Goal: Information Seeking & Learning: Learn about a topic

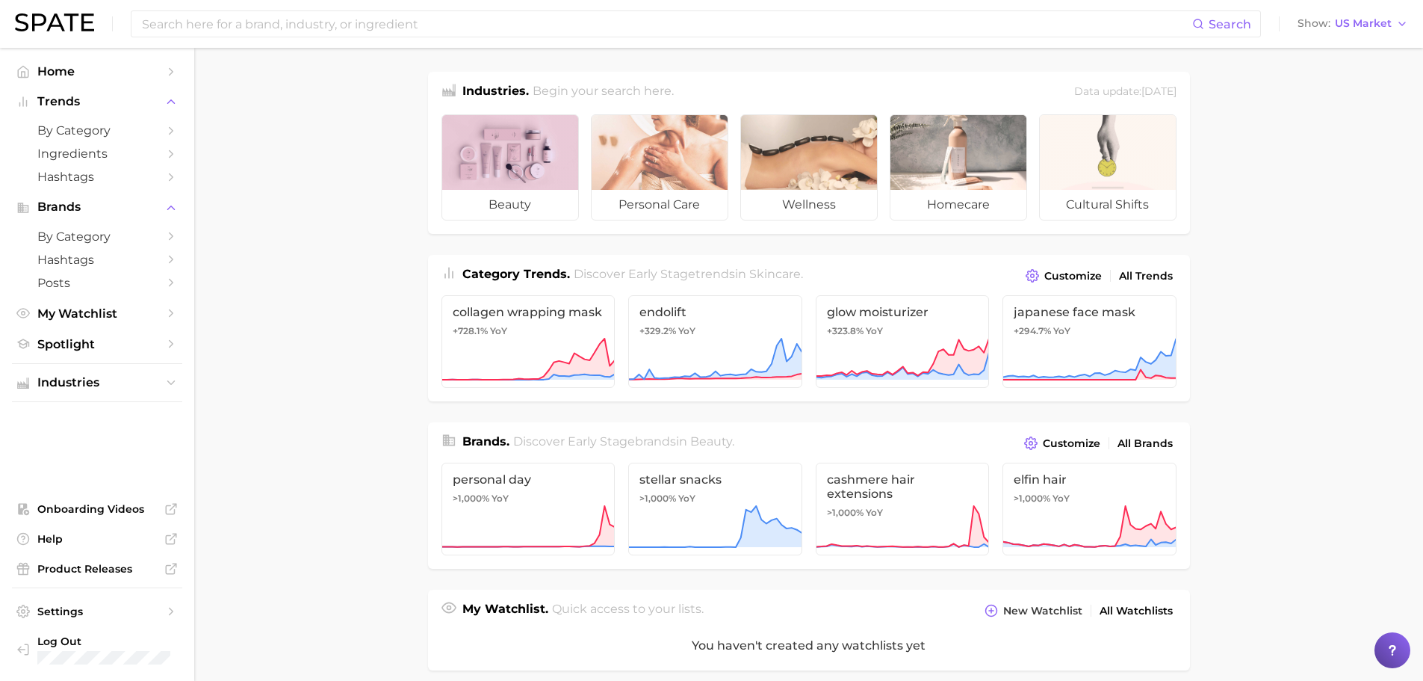
click at [506, 199] on span "beauty" at bounding box center [510, 205] width 136 height 30
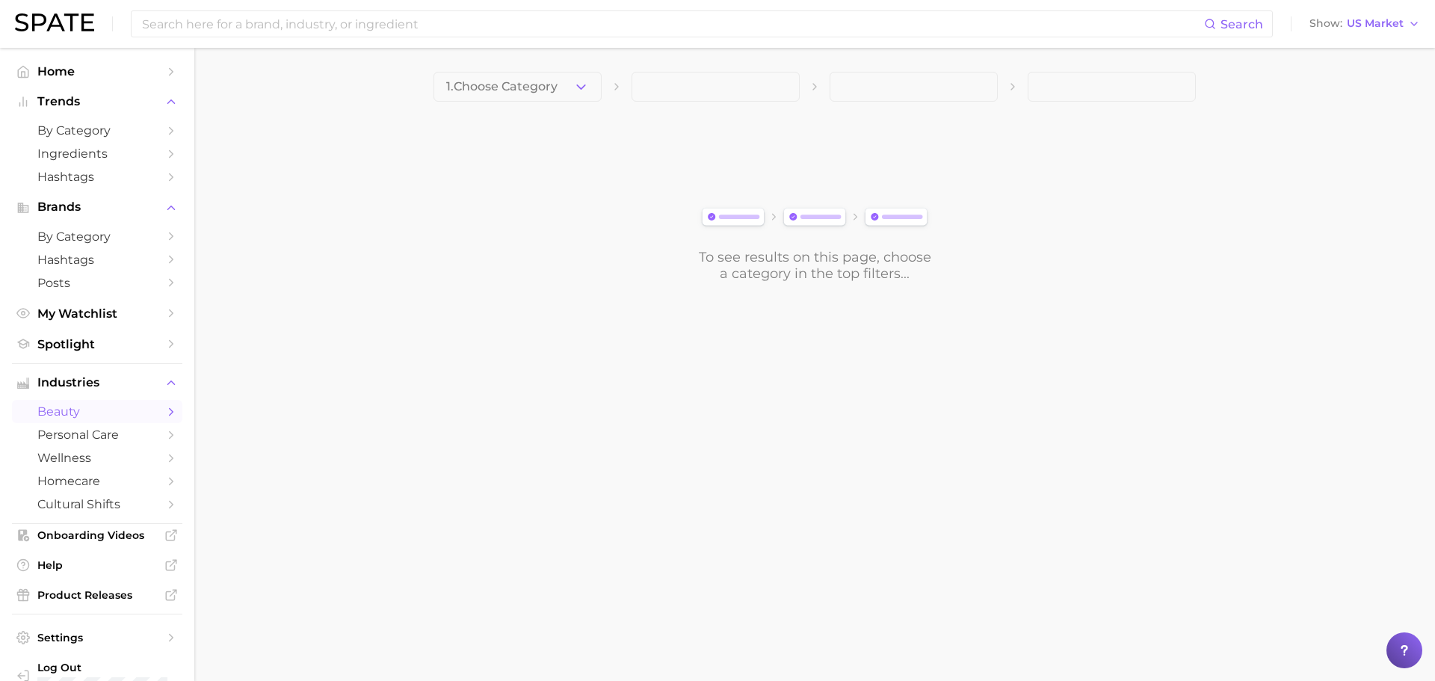
click at [536, 89] on span "1. Choose Category" at bounding box center [501, 86] width 111 height 13
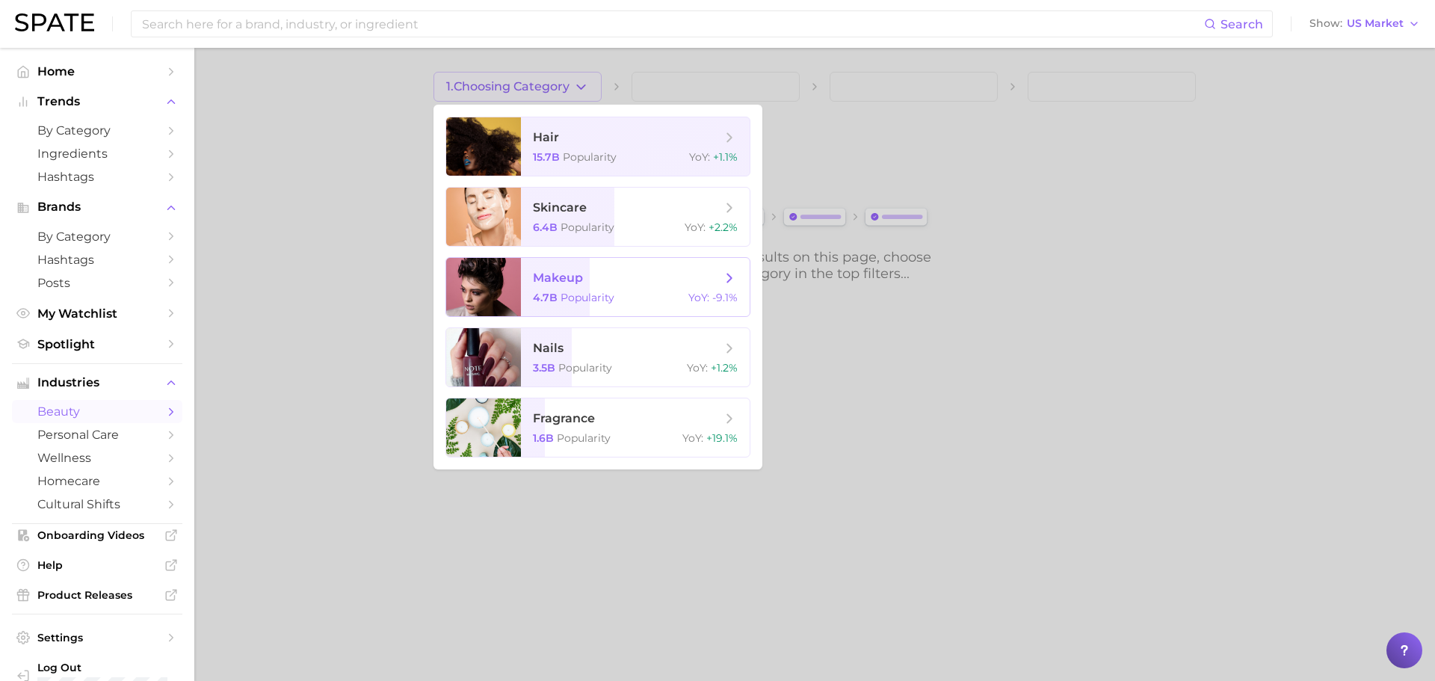
click at [675, 298] on div "4.7b Popularity YoY : -9.1%" at bounding box center [635, 297] width 205 height 13
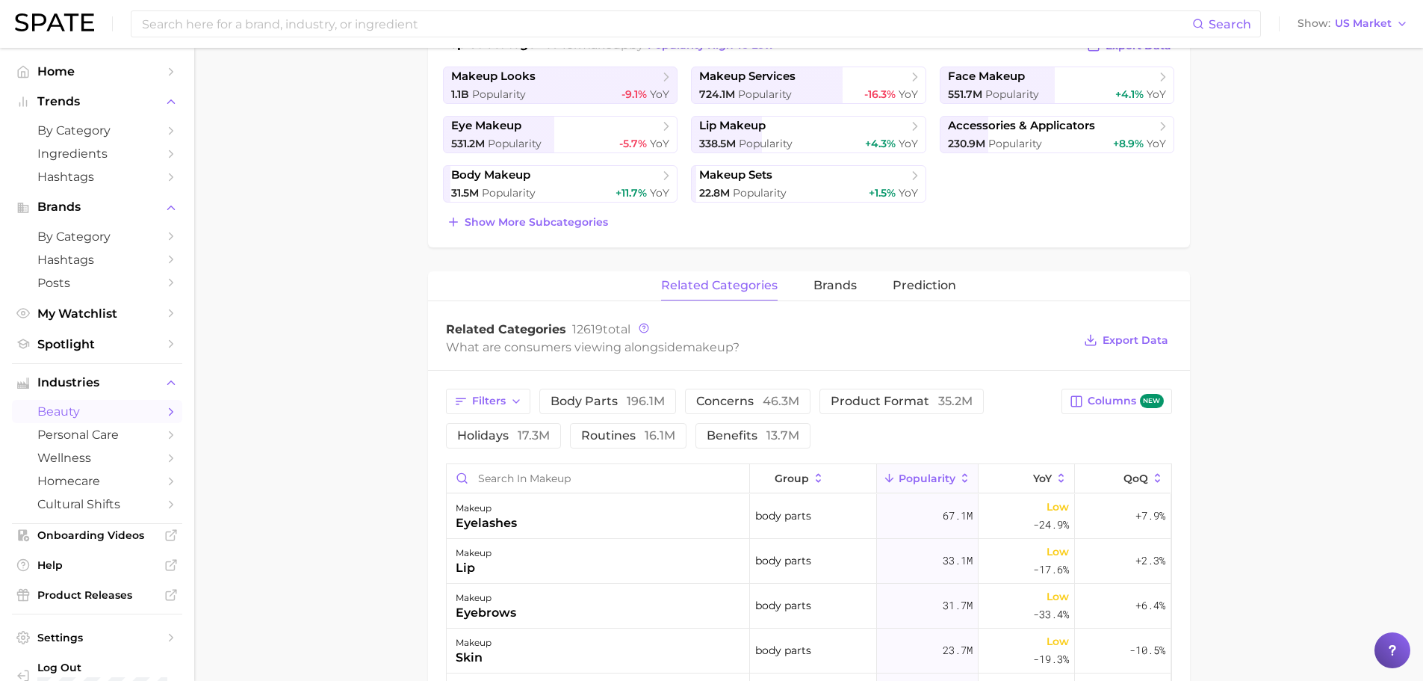
scroll to position [448, 0]
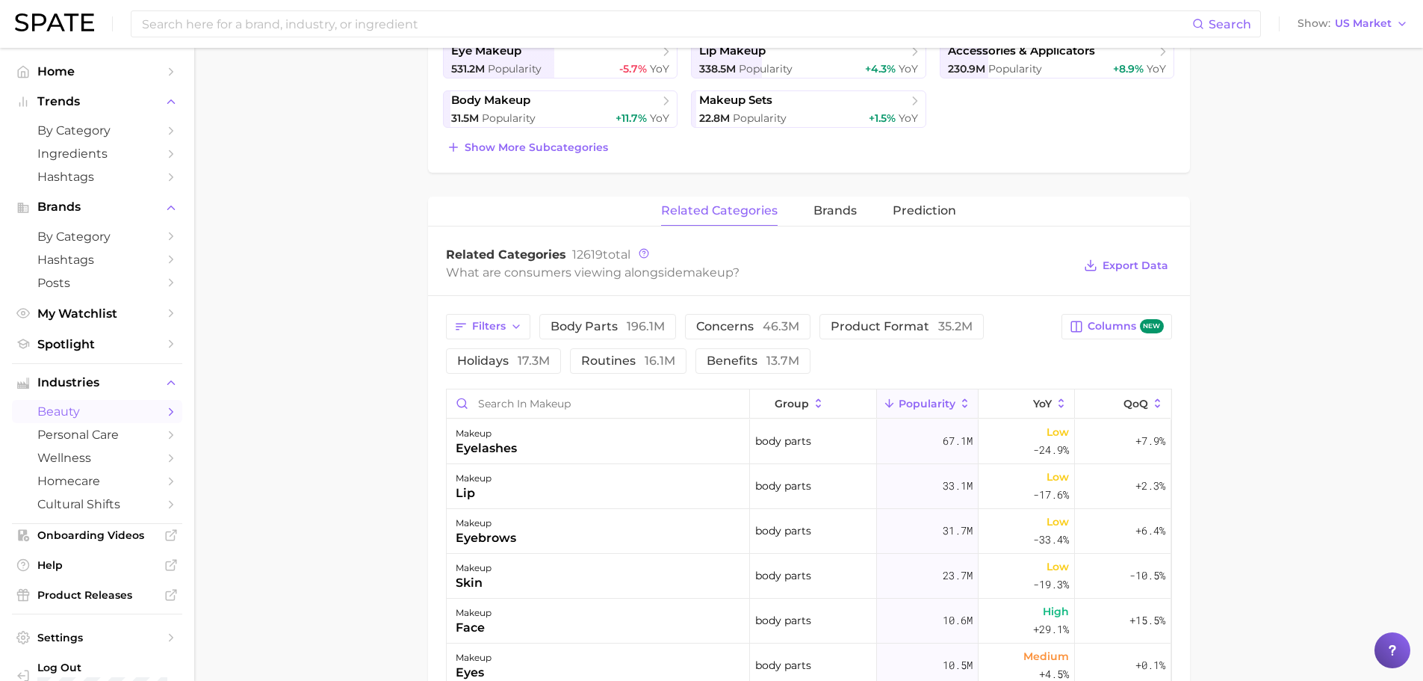
click at [894, 323] on span "product format 35.2m" at bounding box center [902, 327] width 142 height 12
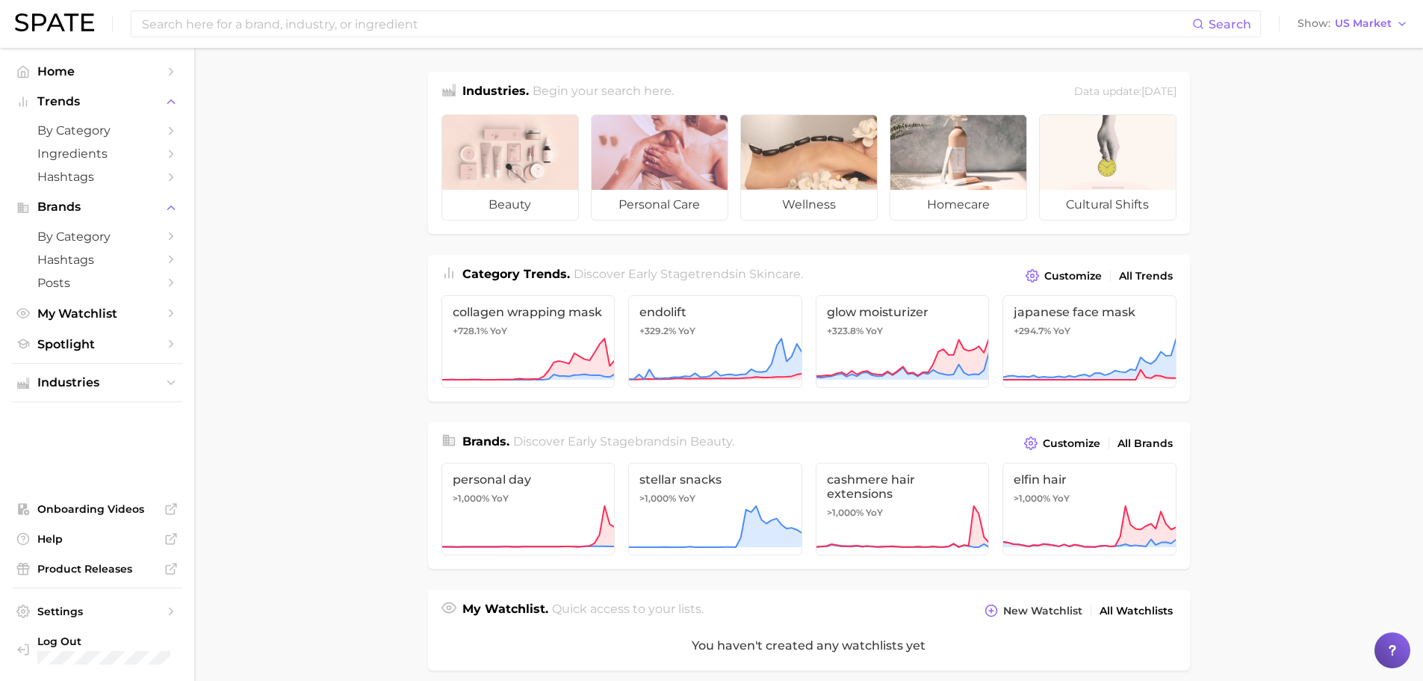
click at [657, 194] on span "personal care" at bounding box center [660, 205] width 136 height 30
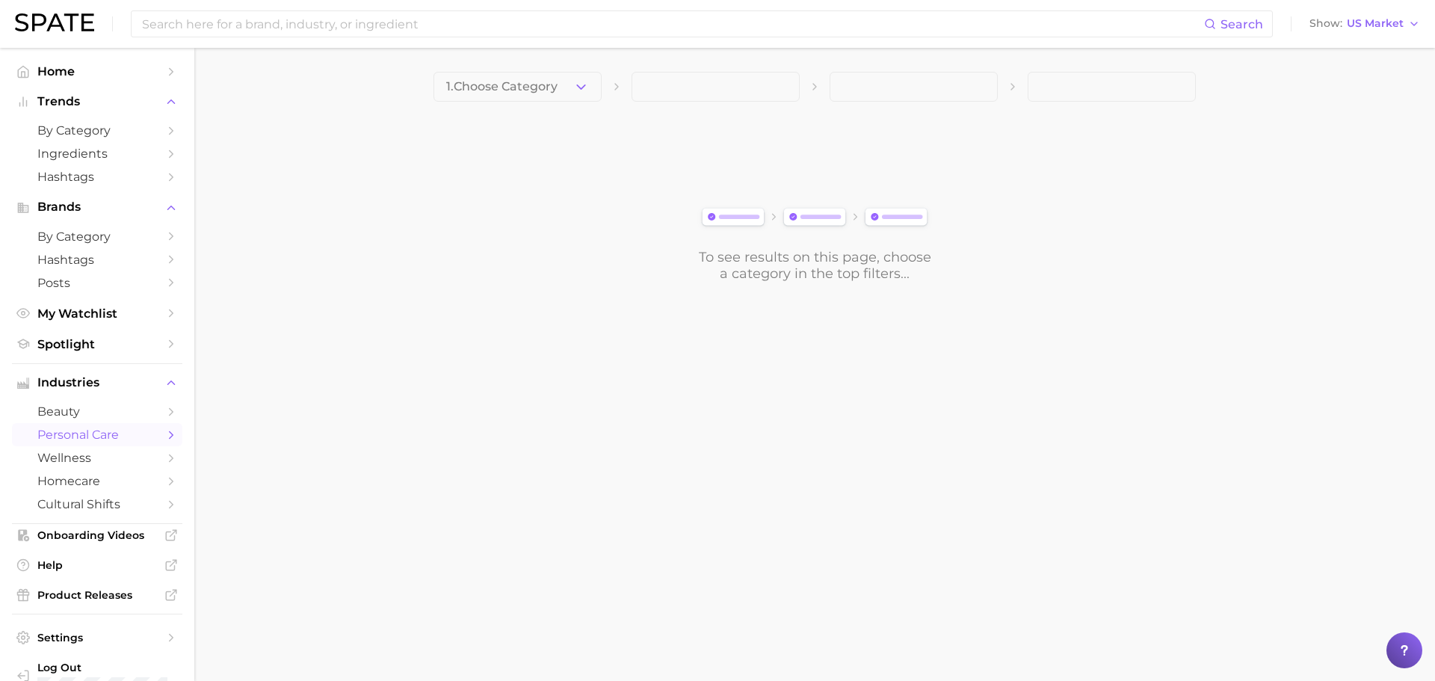
click at [578, 96] on button "1. Choose Category" at bounding box center [517, 87] width 168 height 30
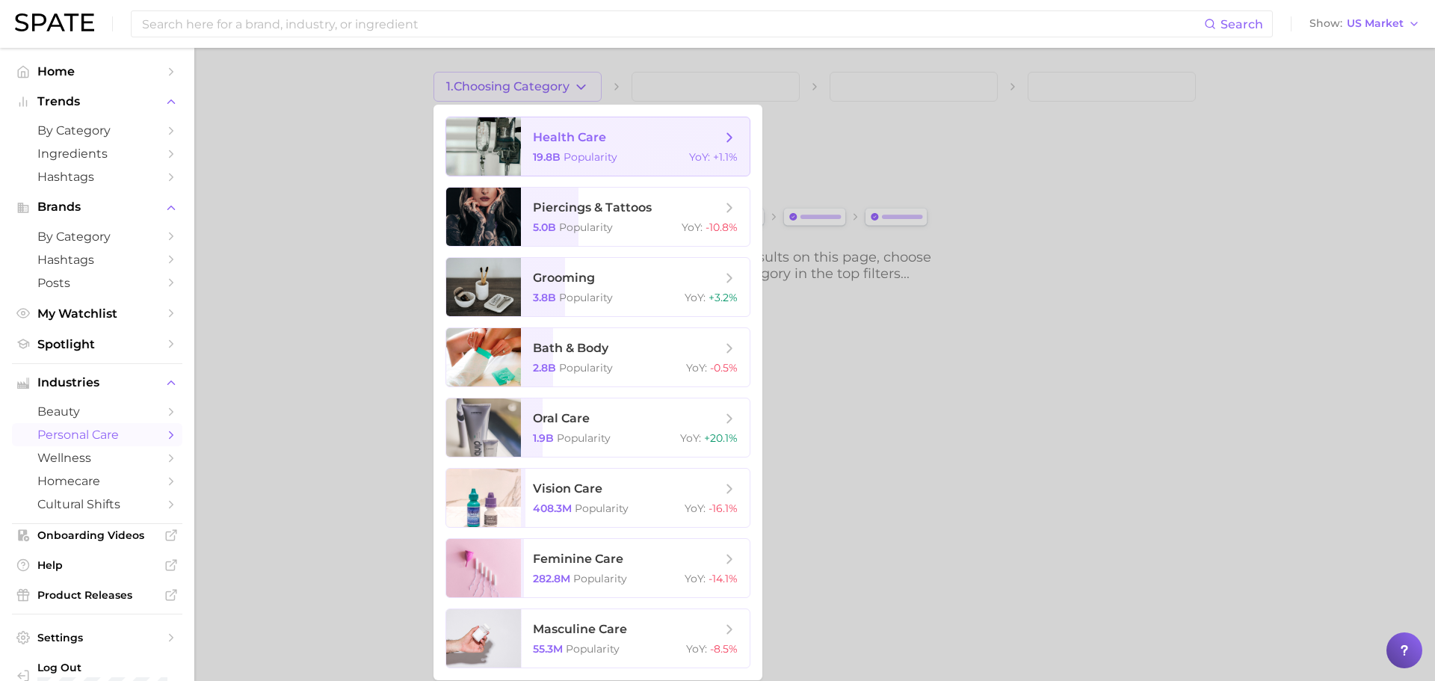
click at [674, 149] on span "health care 19.8b Popularity YoY : +1.1%" at bounding box center [635, 146] width 229 height 58
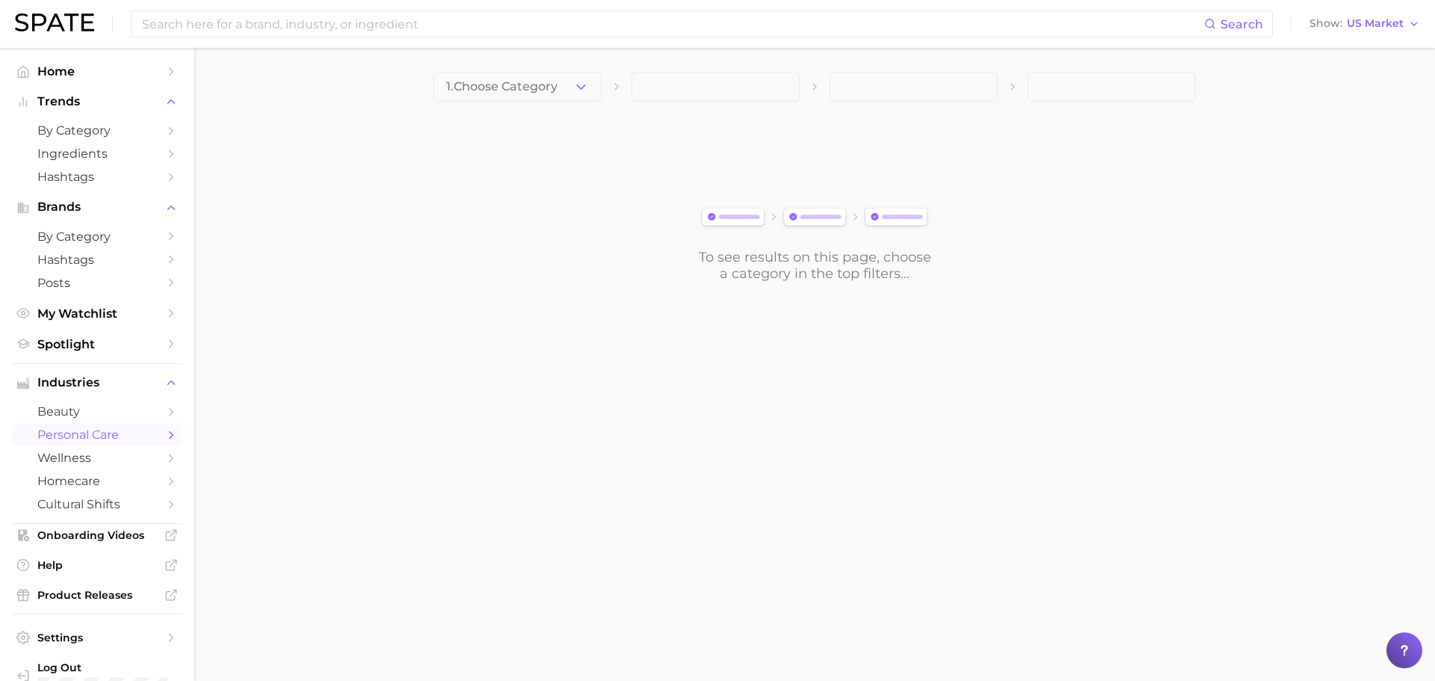
click at [554, 90] on span "1. Choose Category" at bounding box center [501, 86] width 111 height 13
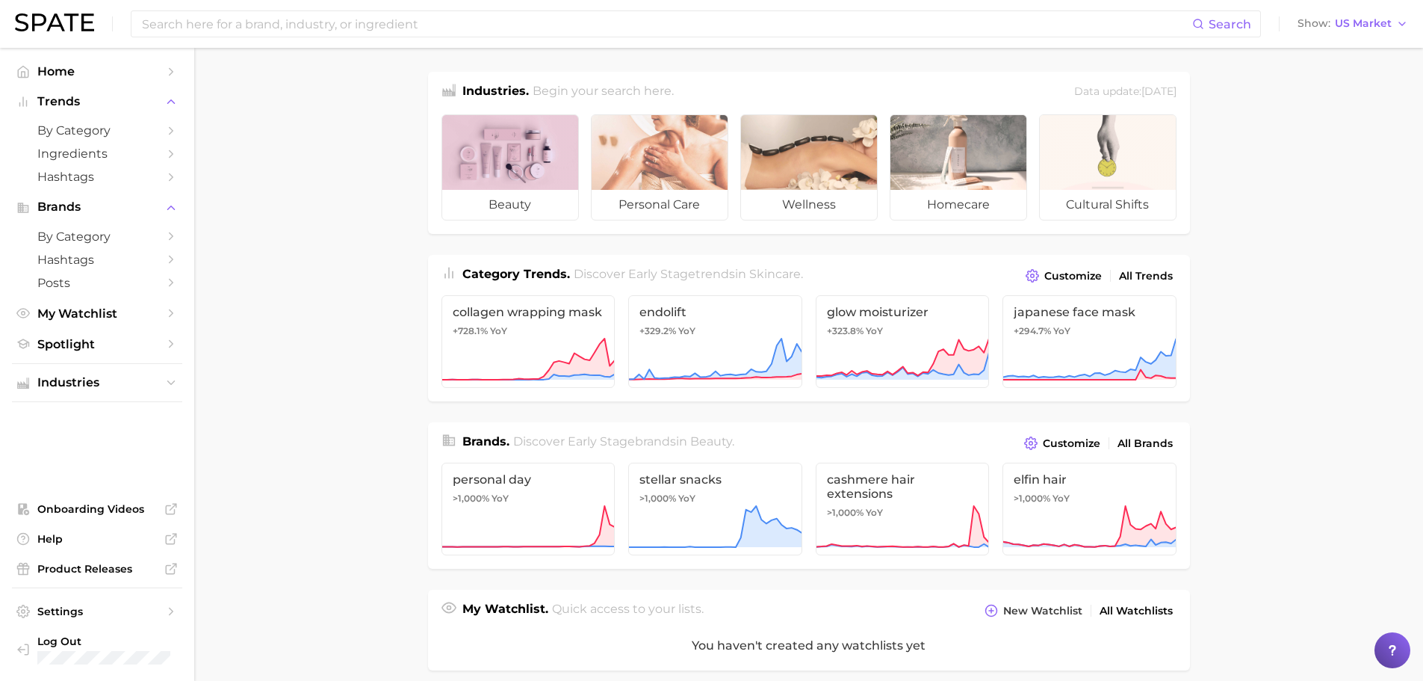
click at [524, 149] on div at bounding box center [510, 152] width 136 height 75
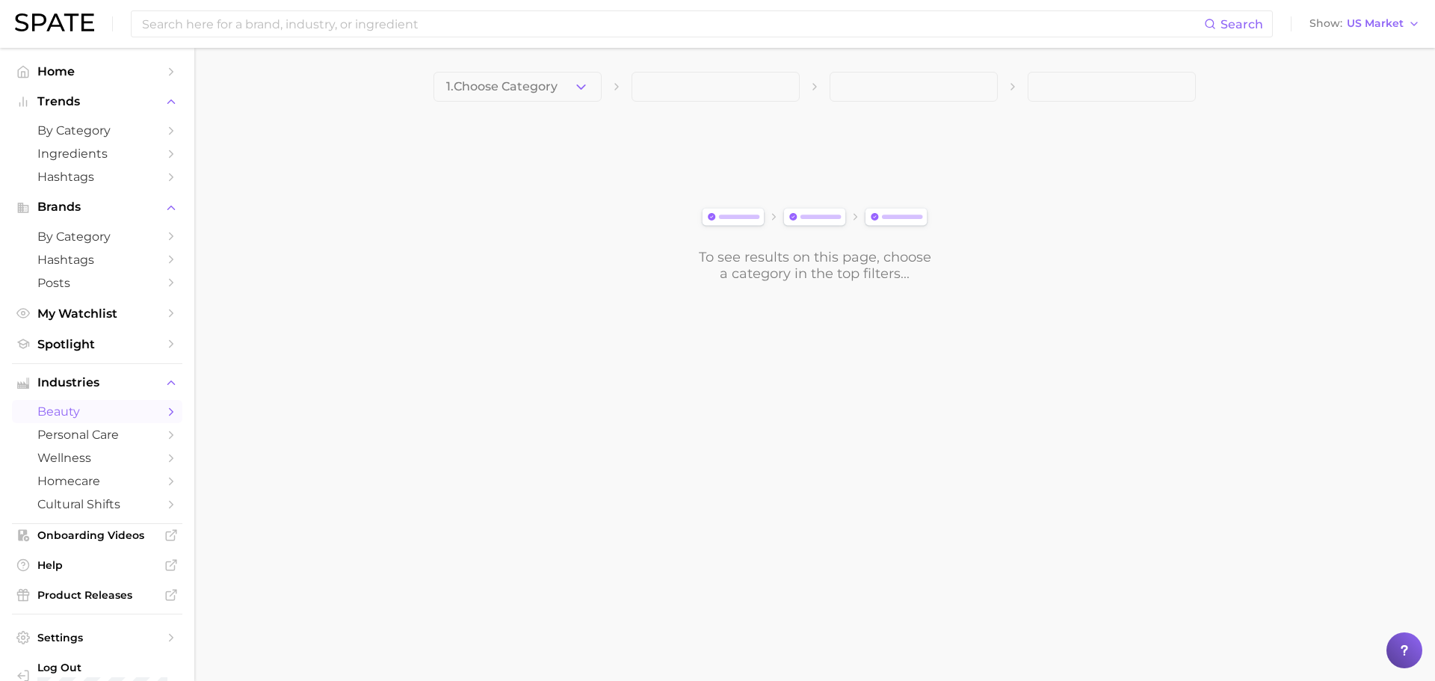
click at [561, 93] on button "1. Choose Category" at bounding box center [517, 87] width 168 height 30
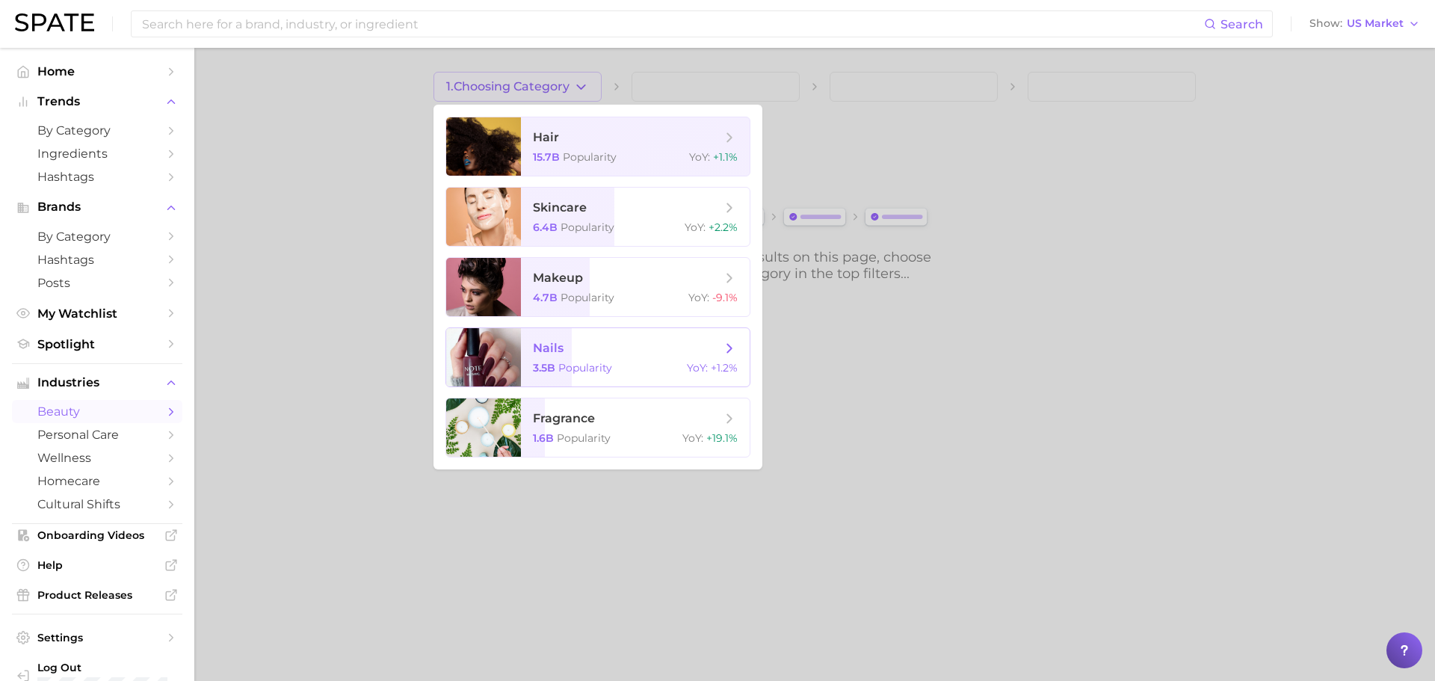
click at [731, 344] on icon at bounding box center [729, 348] width 16 height 16
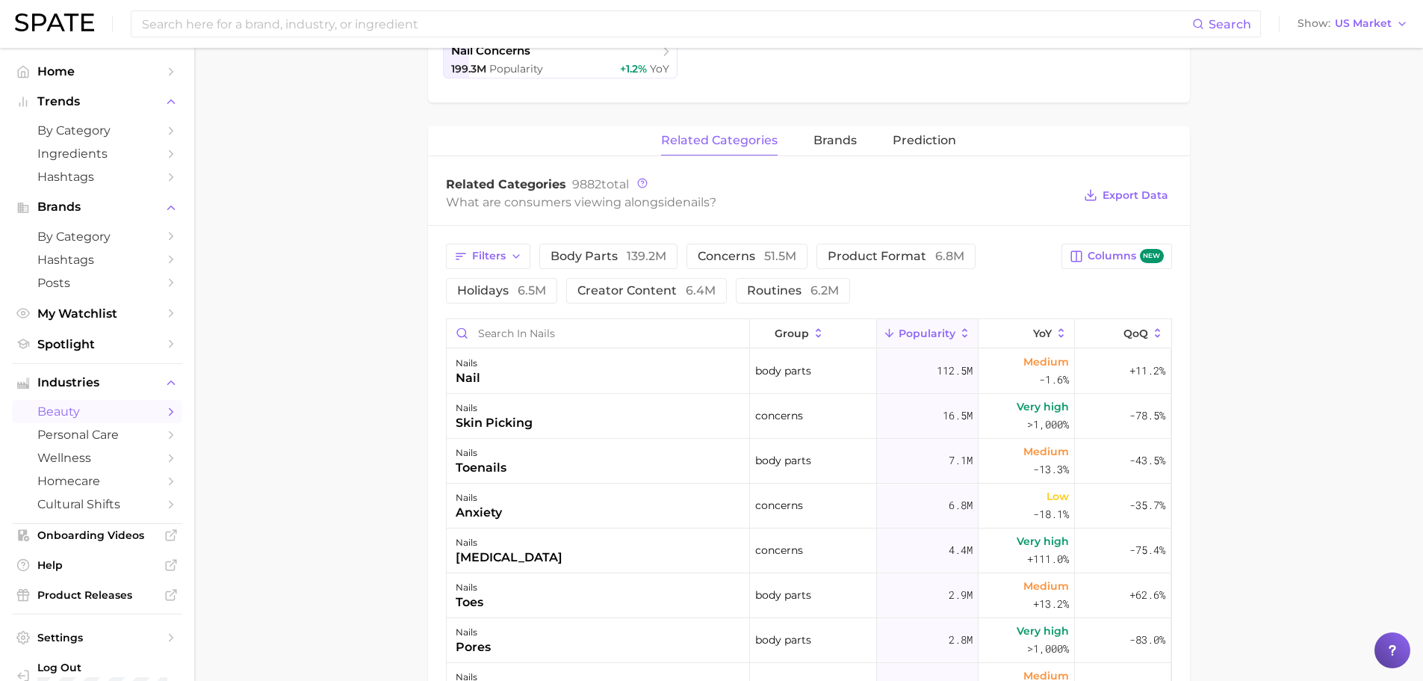
scroll to position [374, 0]
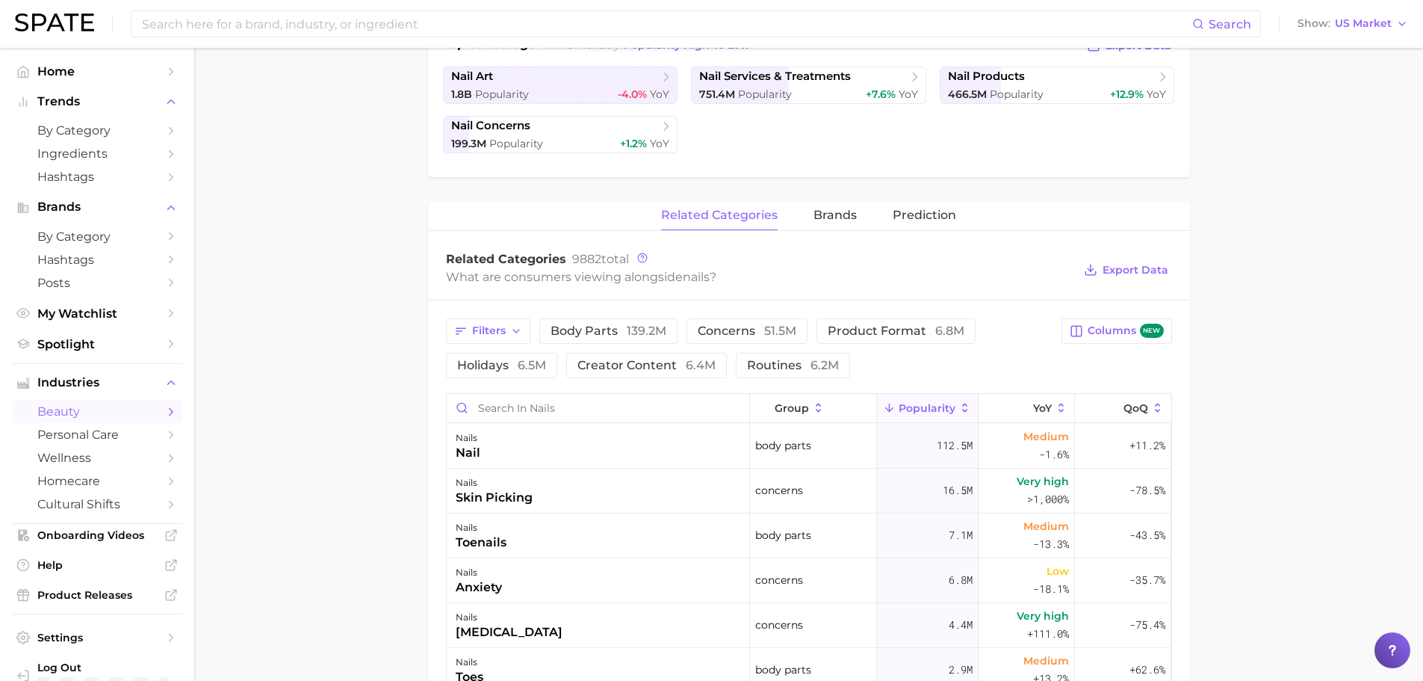
click at [525, 332] on button "Filters" at bounding box center [488, 330] width 84 height 25
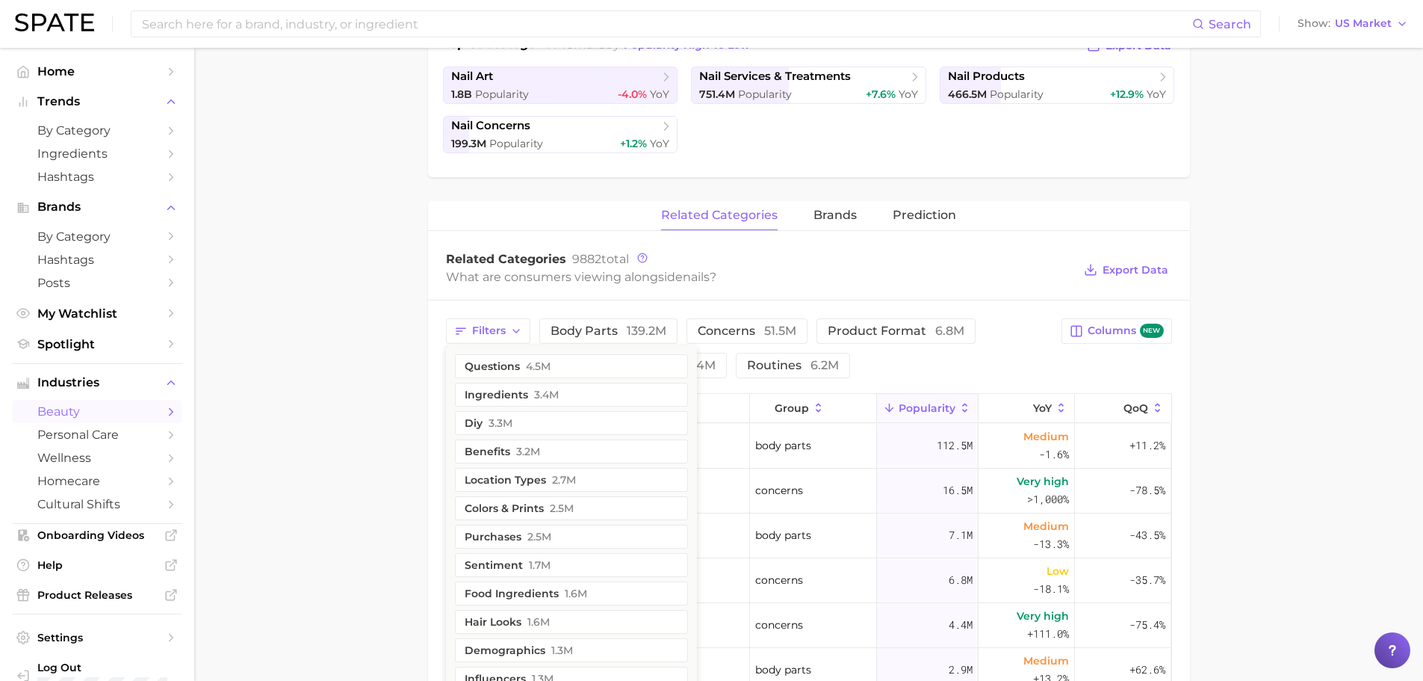
click at [409, 340] on main "1. nails 2. Subcategory Overview Google TikTok Instagram Beta nails Popularity …" at bounding box center [808, 420] width 1229 height 1492
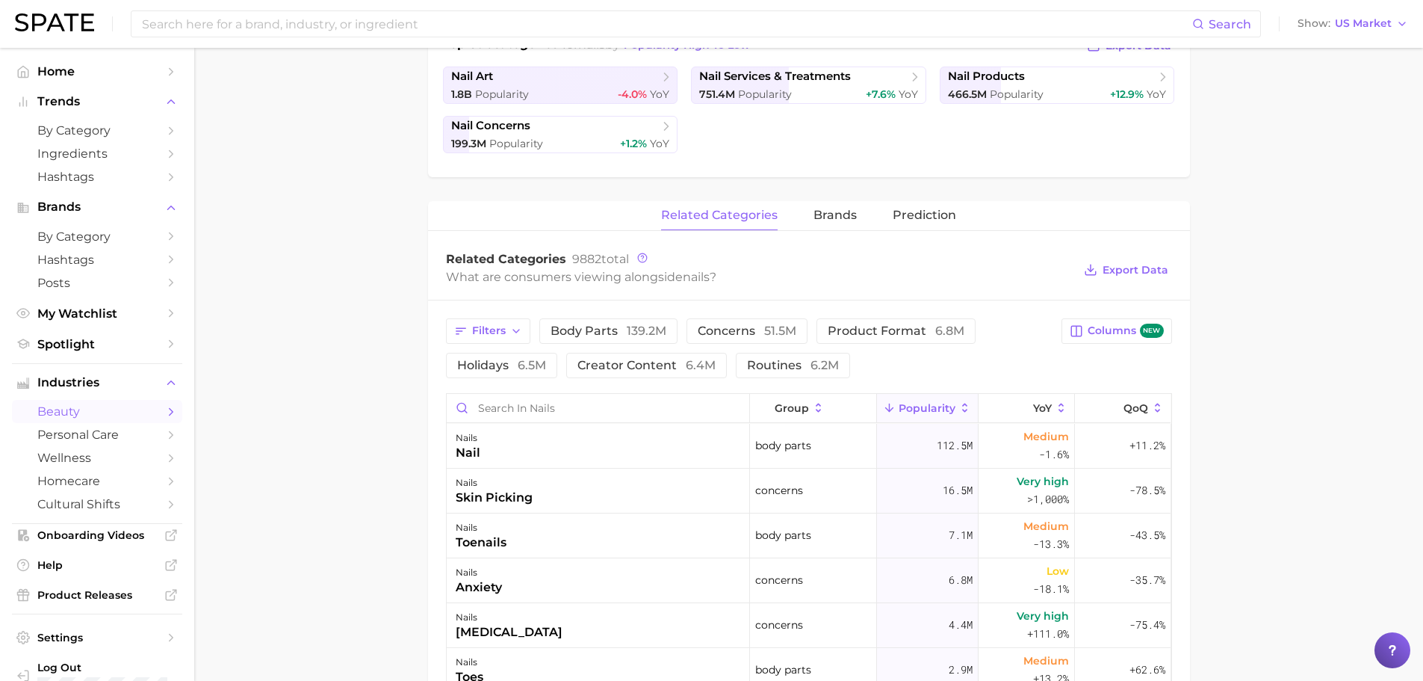
click at [913, 336] on span "product format 6.8m" at bounding box center [896, 331] width 137 height 12
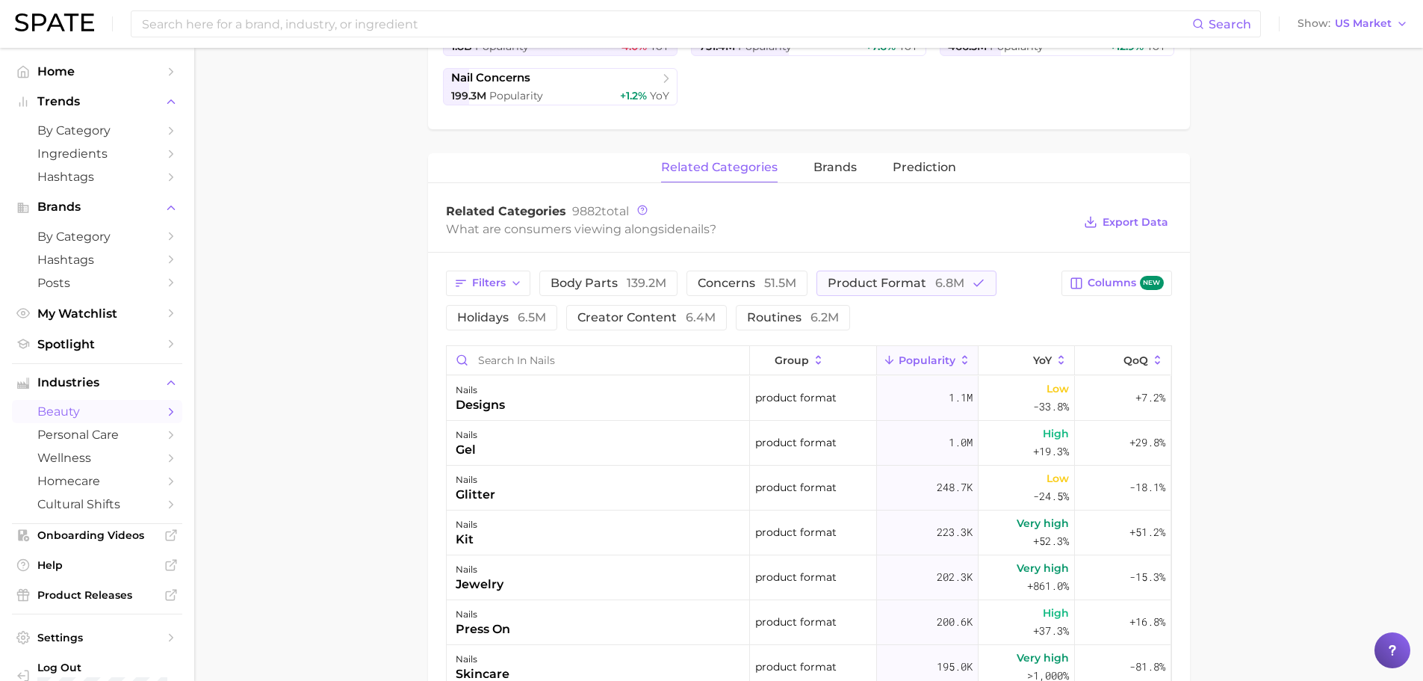
scroll to position [448, 0]
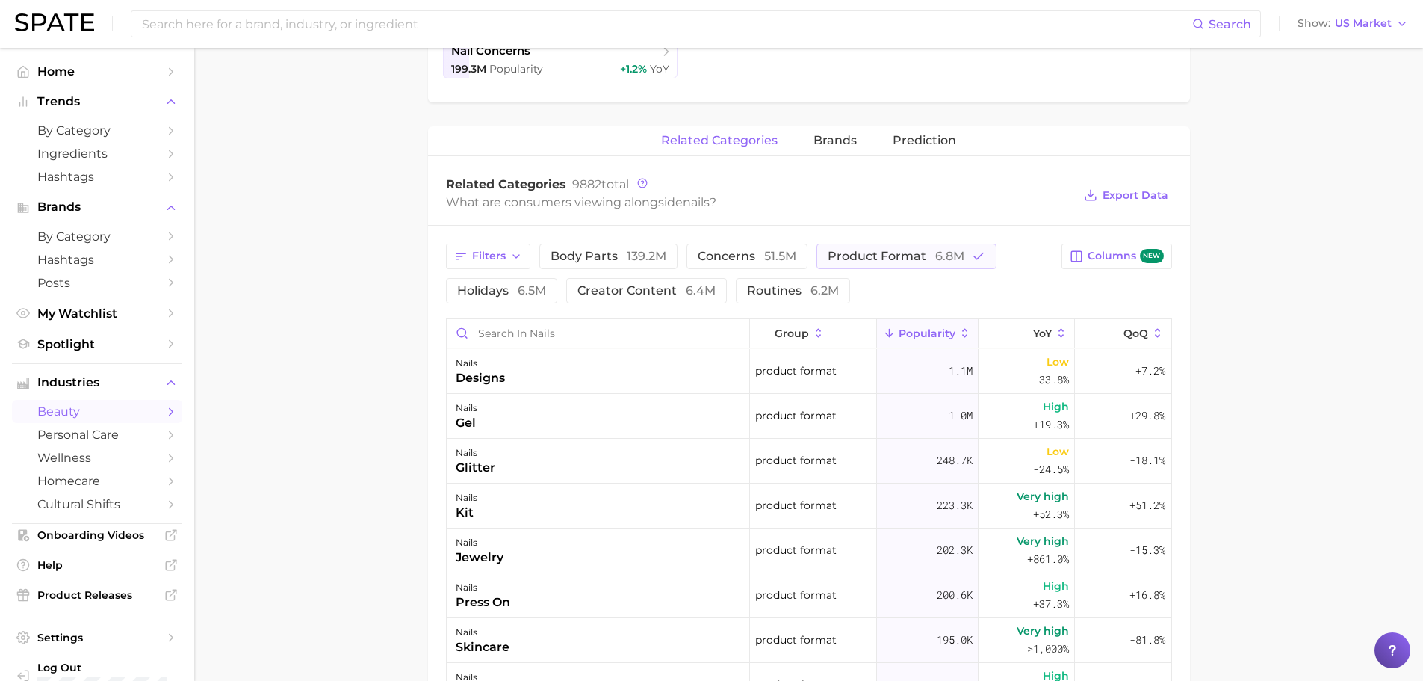
click at [946, 261] on span "6.8m" at bounding box center [949, 256] width 29 height 14
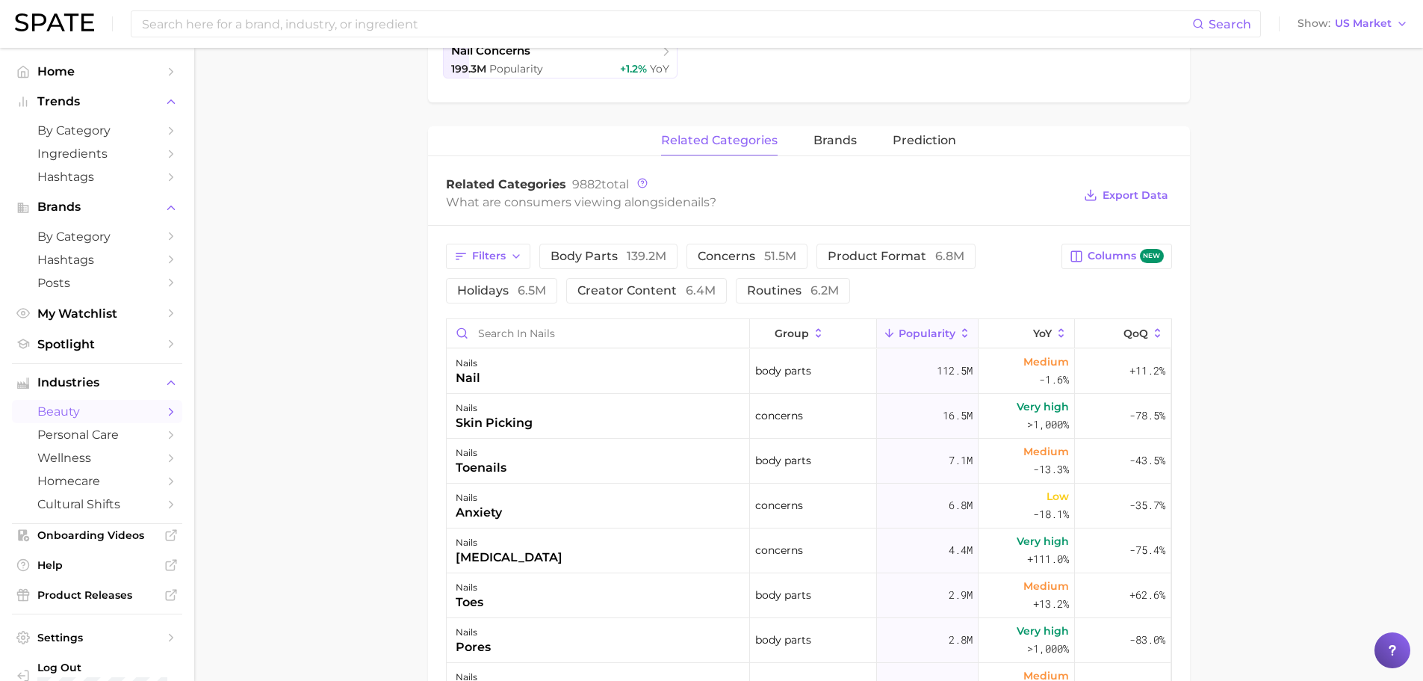
click at [828, 137] on span "brands" at bounding box center [835, 140] width 43 height 13
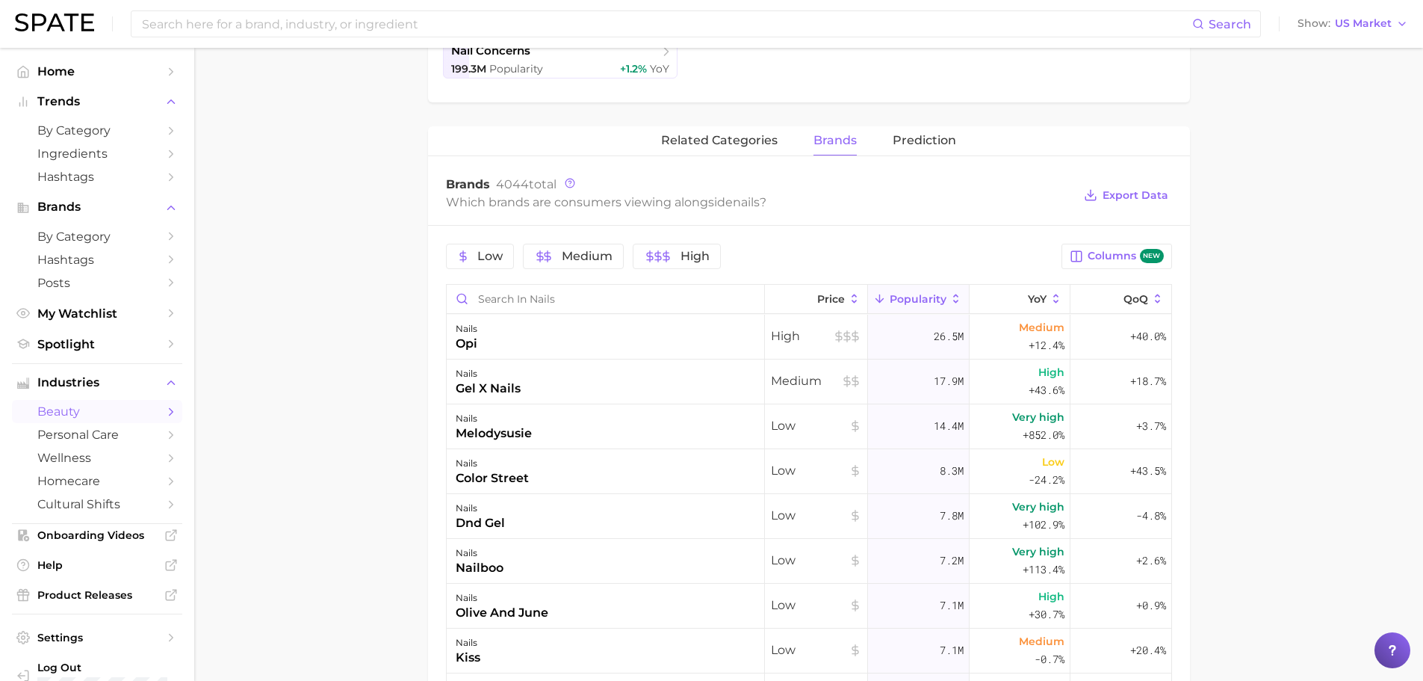
click at [918, 140] on span "Prediction" at bounding box center [925, 140] width 64 height 13
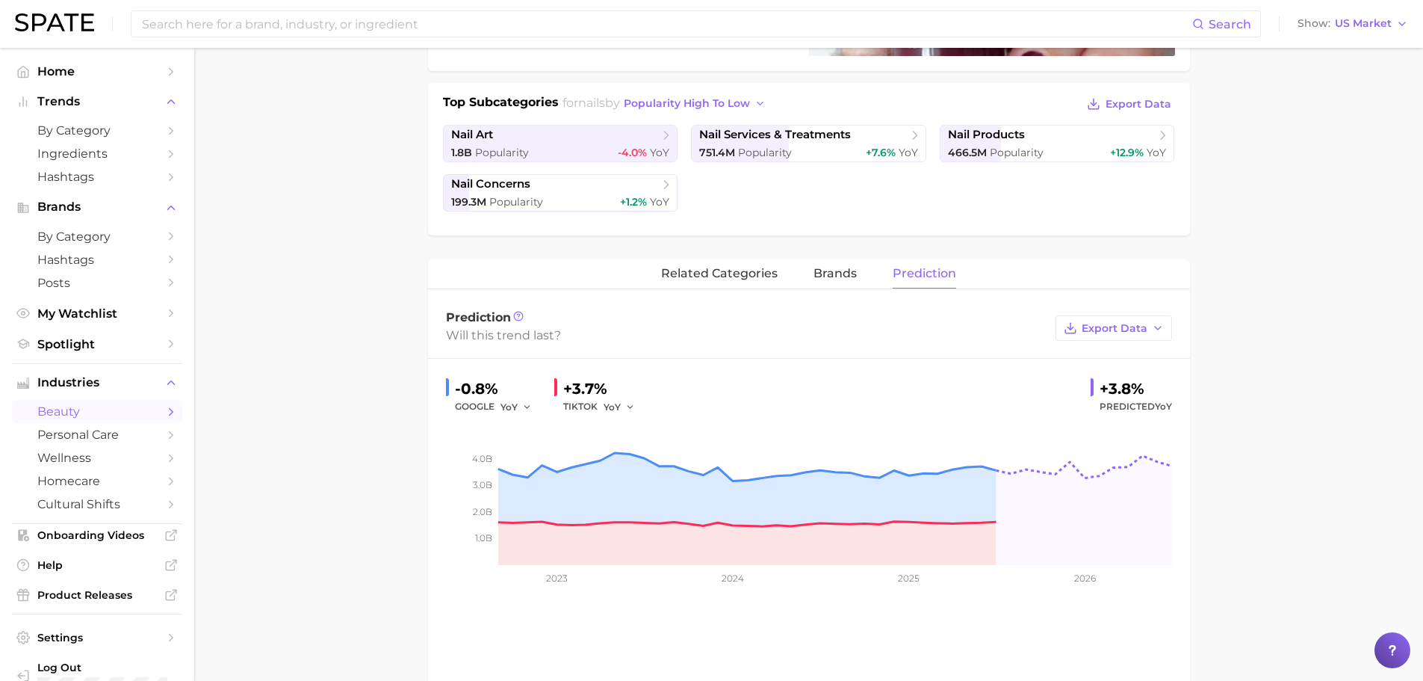
scroll to position [0, 0]
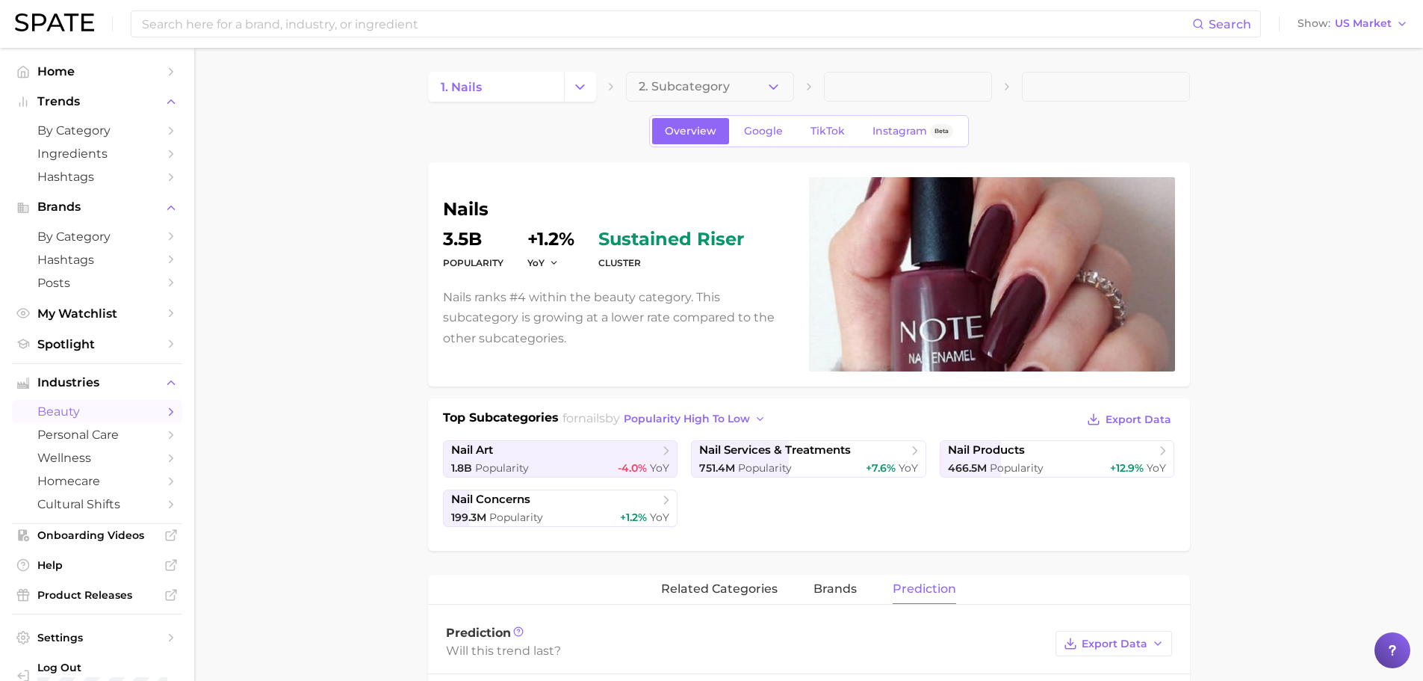
click at [573, 81] on icon "Change Category" at bounding box center [580, 87] width 16 height 16
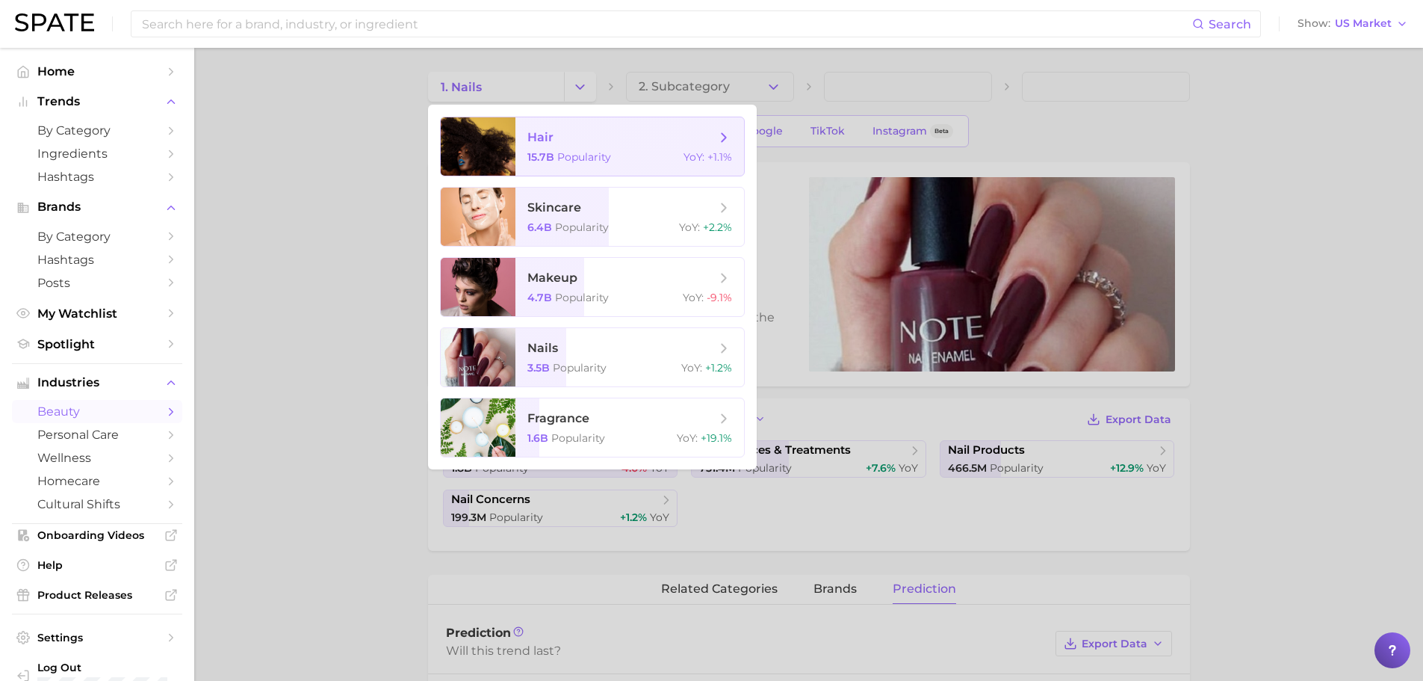
click at [657, 155] on div "15.7b Popularity YoY : +1.1%" at bounding box center [629, 156] width 205 height 13
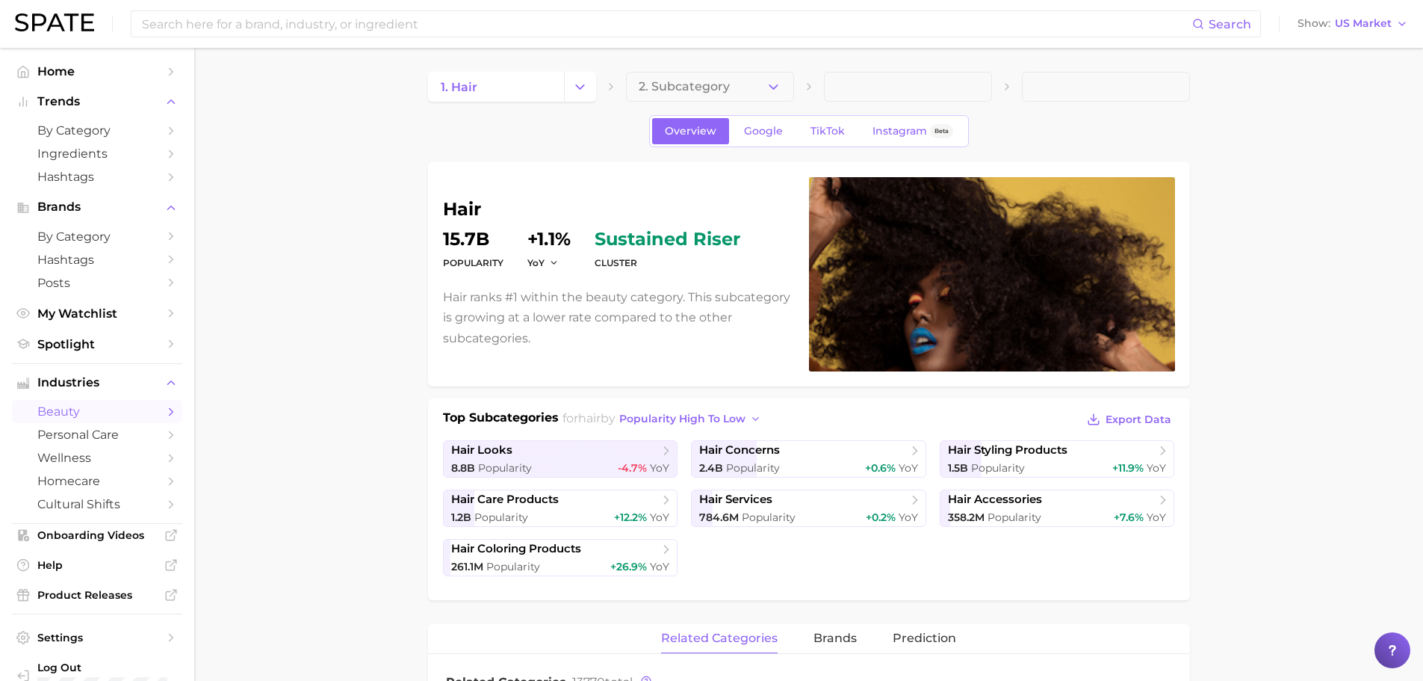
click at [770, 82] on icon "button" at bounding box center [774, 87] width 16 height 16
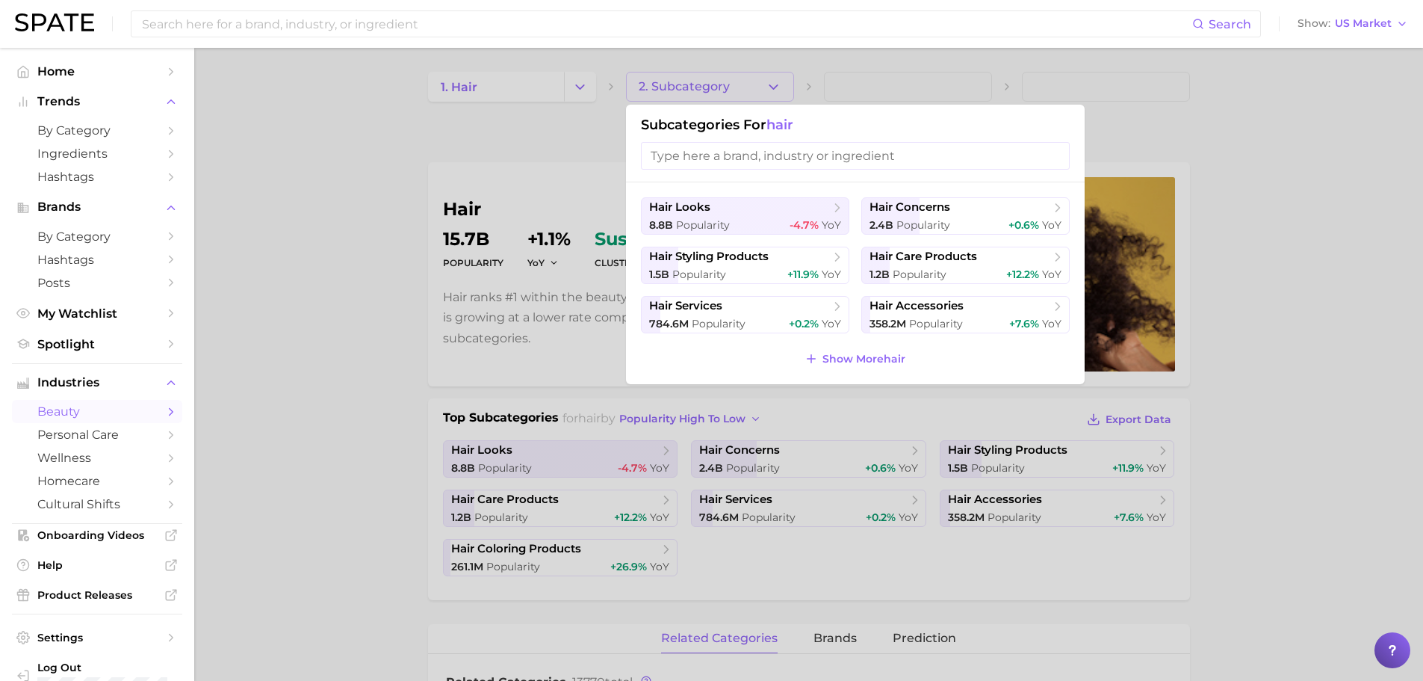
click at [1004, 266] on button "hair care products 1.2b Popularity +12.2% YoY" at bounding box center [965, 265] width 208 height 37
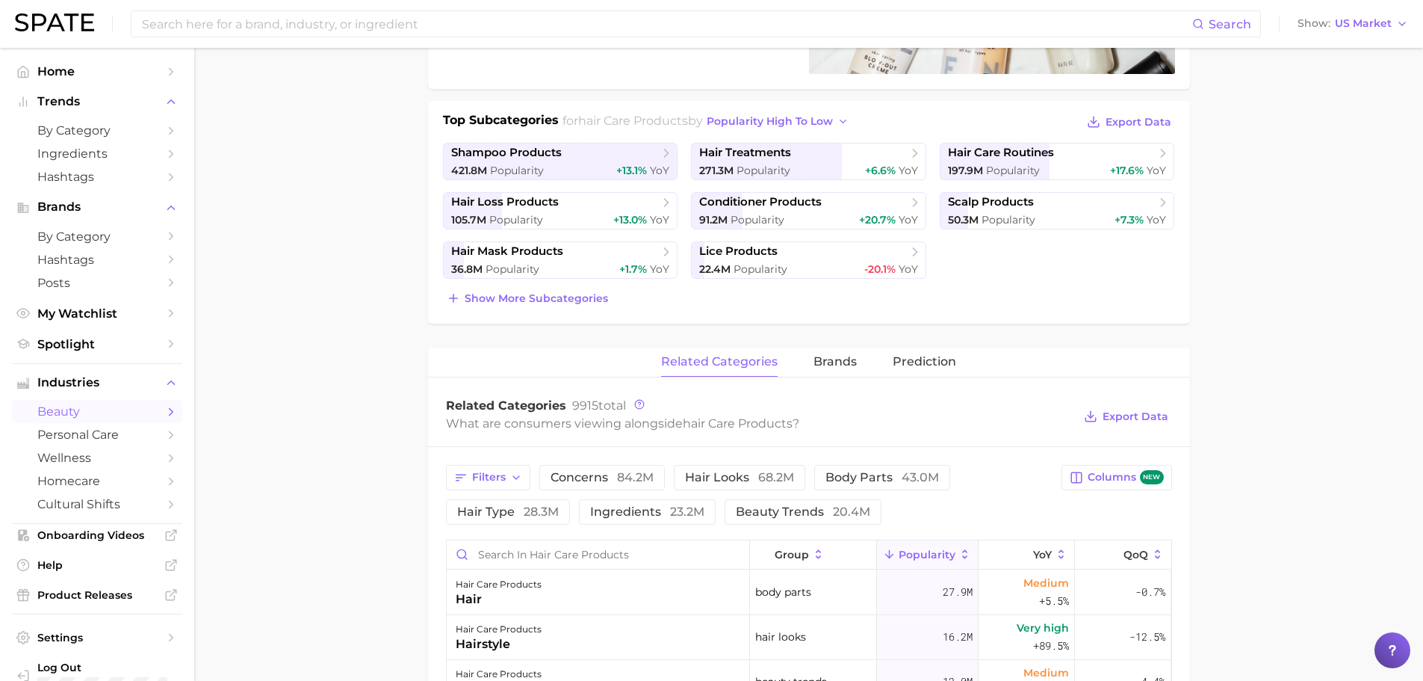
scroll to position [299, 0]
click at [598, 150] on span "shampoo products" at bounding box center [555, 151] width 208 height 15
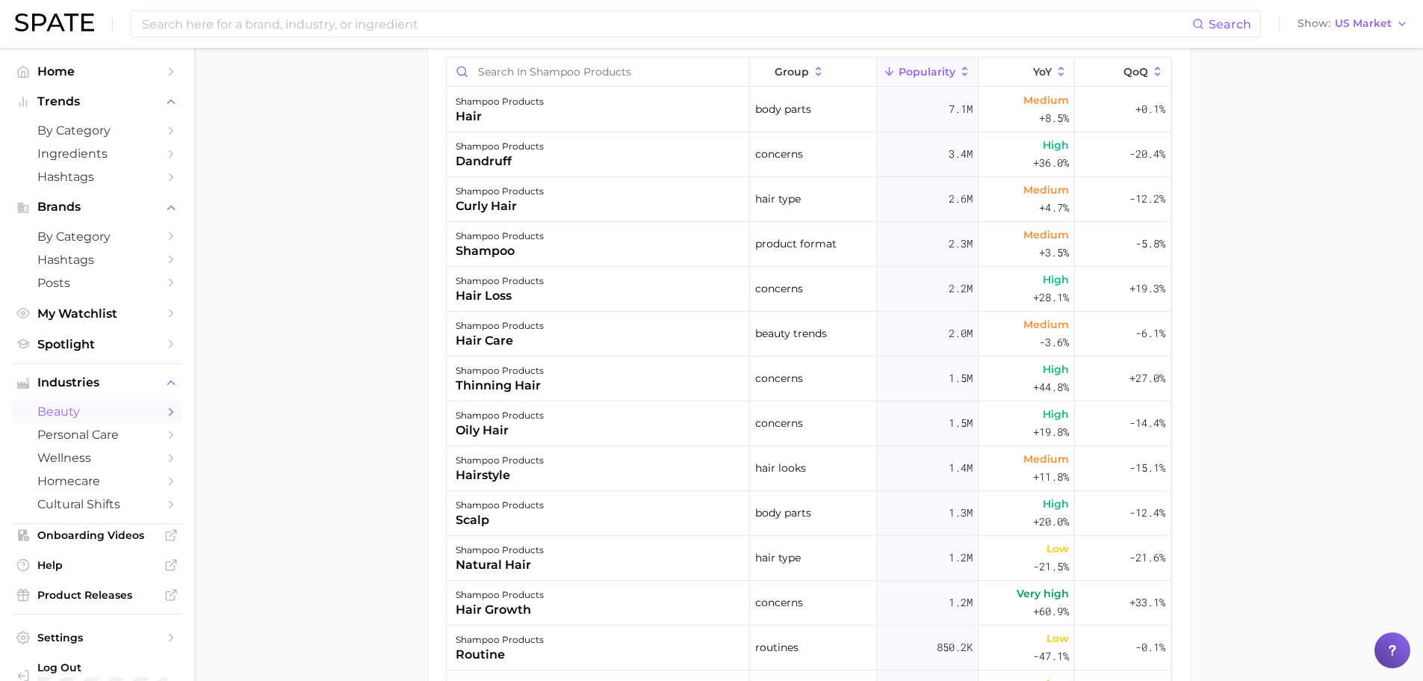
click at [344, 293] on main "1. hair 2. hair care products 3. shampoo products 4. Subcategory Overview Googl…" at bounding box center [808, 49] width 1229 height 1562
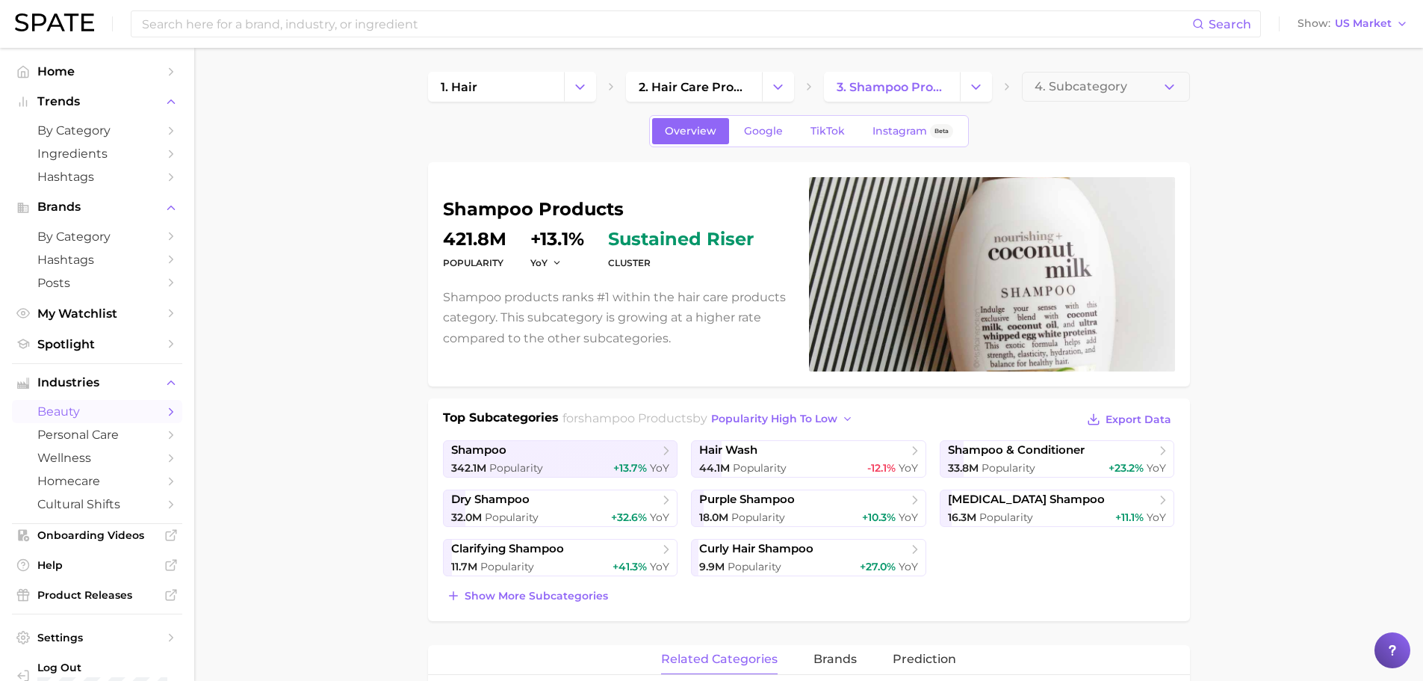
click at [734, 453] on span "hair wash" at bounding box center [728, 450] width 58 height 14
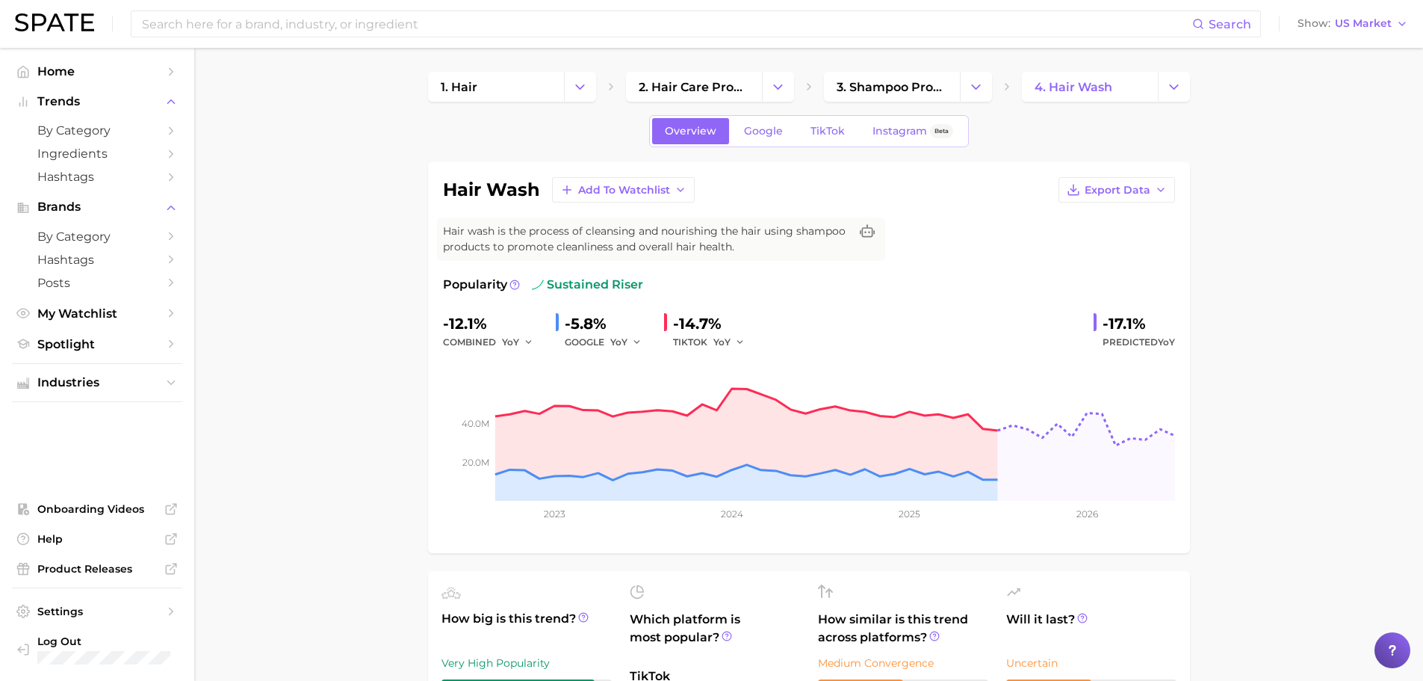
click at [1178, 86] on icon "Change Category" at bounding box center [1174, 87] width 16 height 16
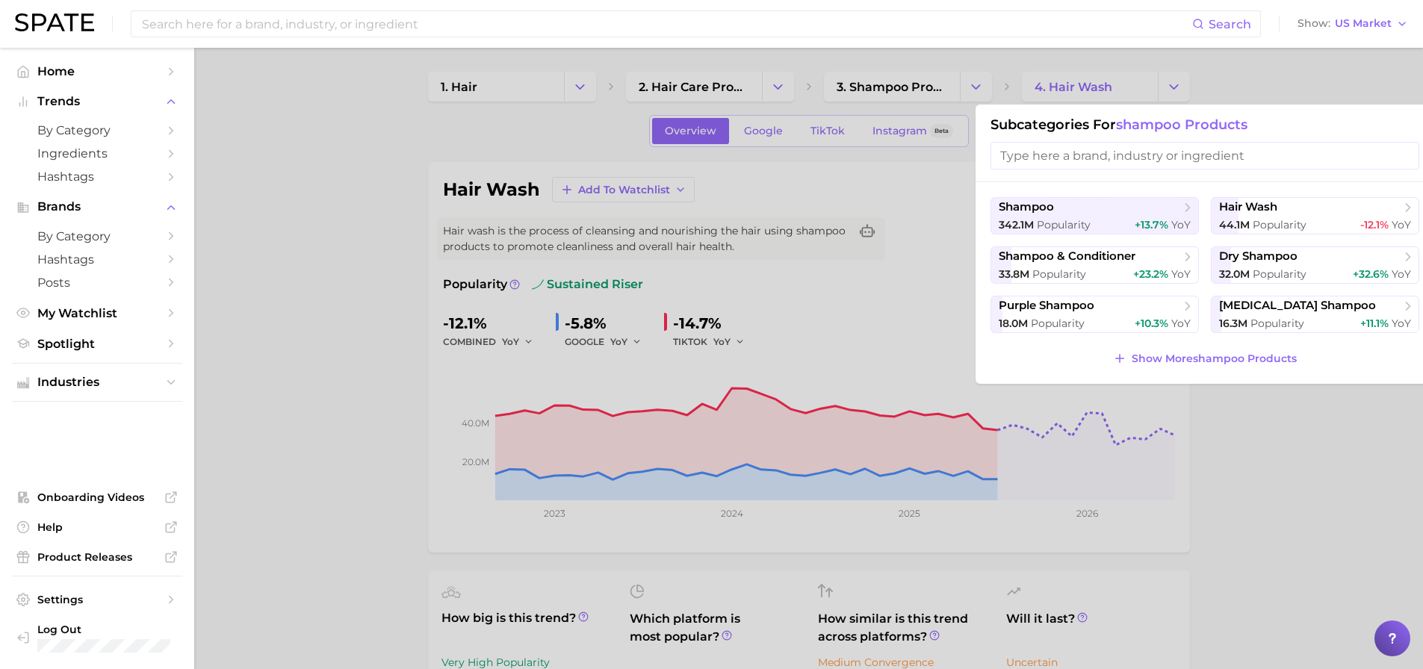
click at [1270, 76] on div at bounding box center [711, 334] width 1423 height 669
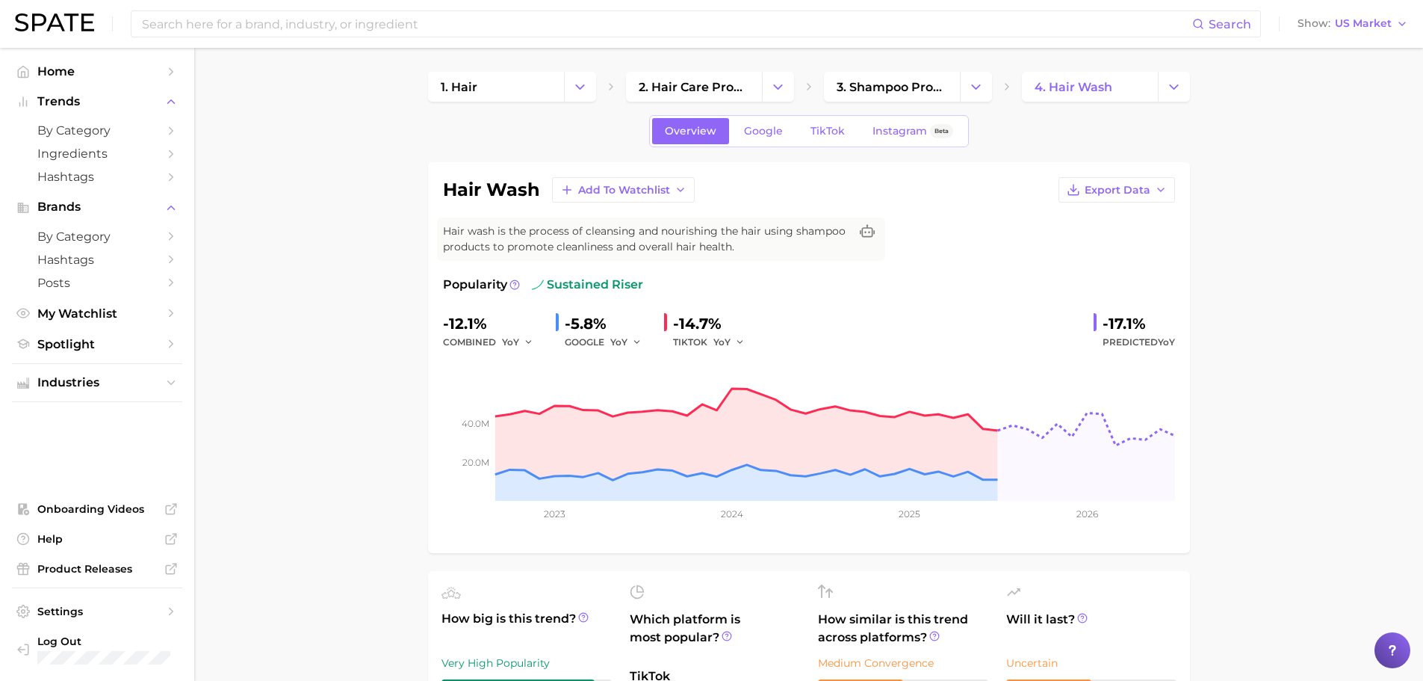
click at [1168, 91] on icon "Change Category" at bounding box center [1174, 87] width 16 height 16
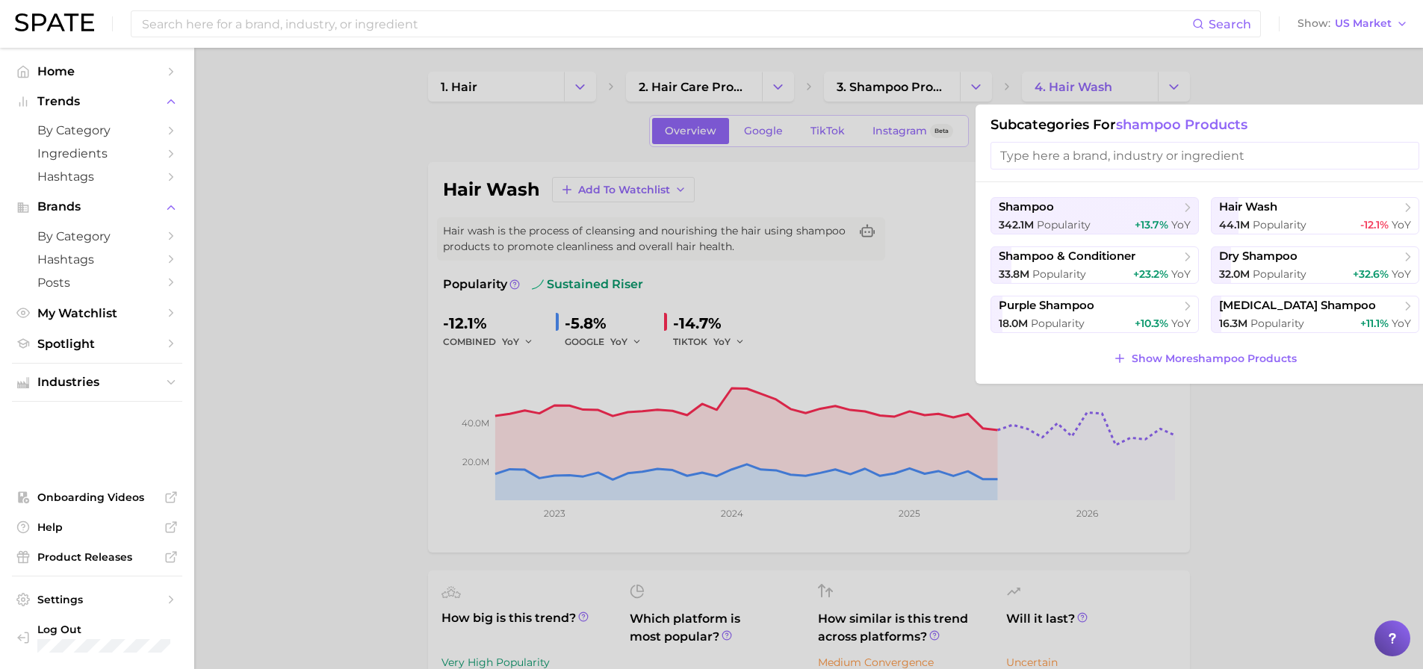
click at [1207, 93] on div at bounding box center [711, 334] width 1423 height 669
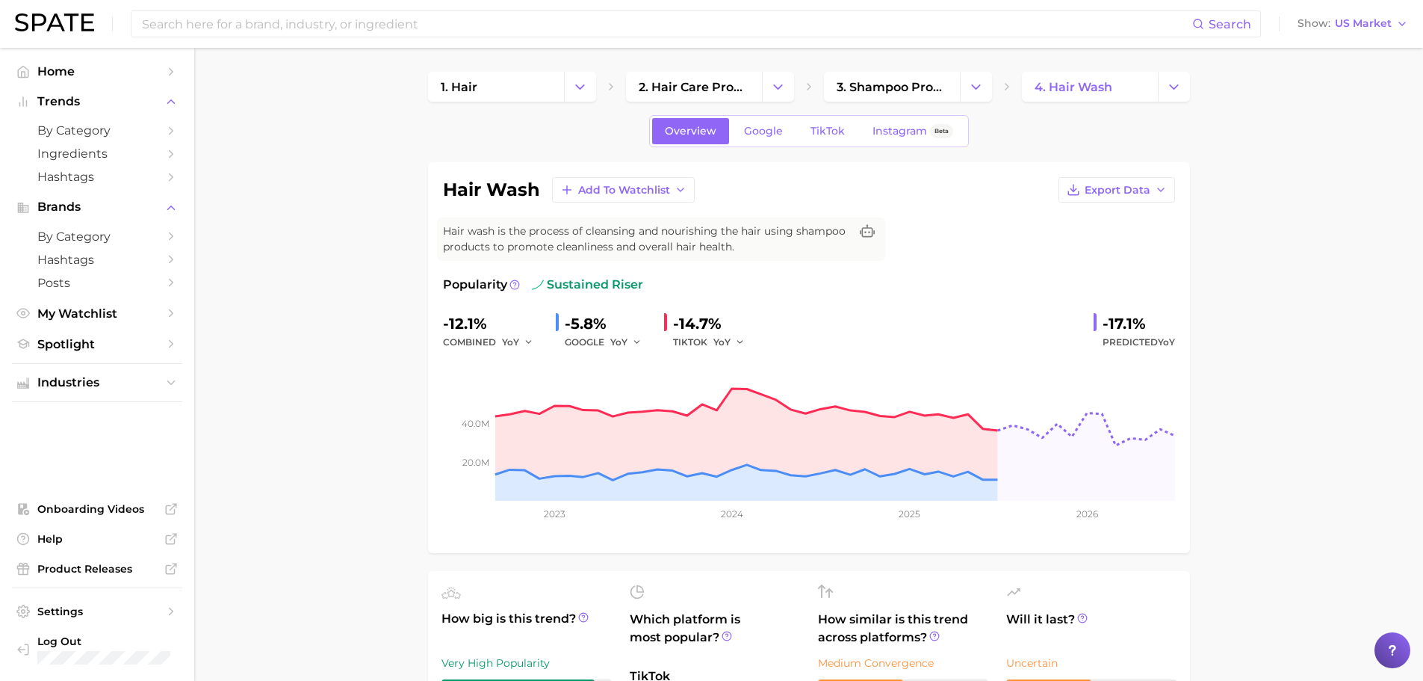
click at [986, 92] on button "Change Category" at bounding box center [976, 87] width 32 height 30
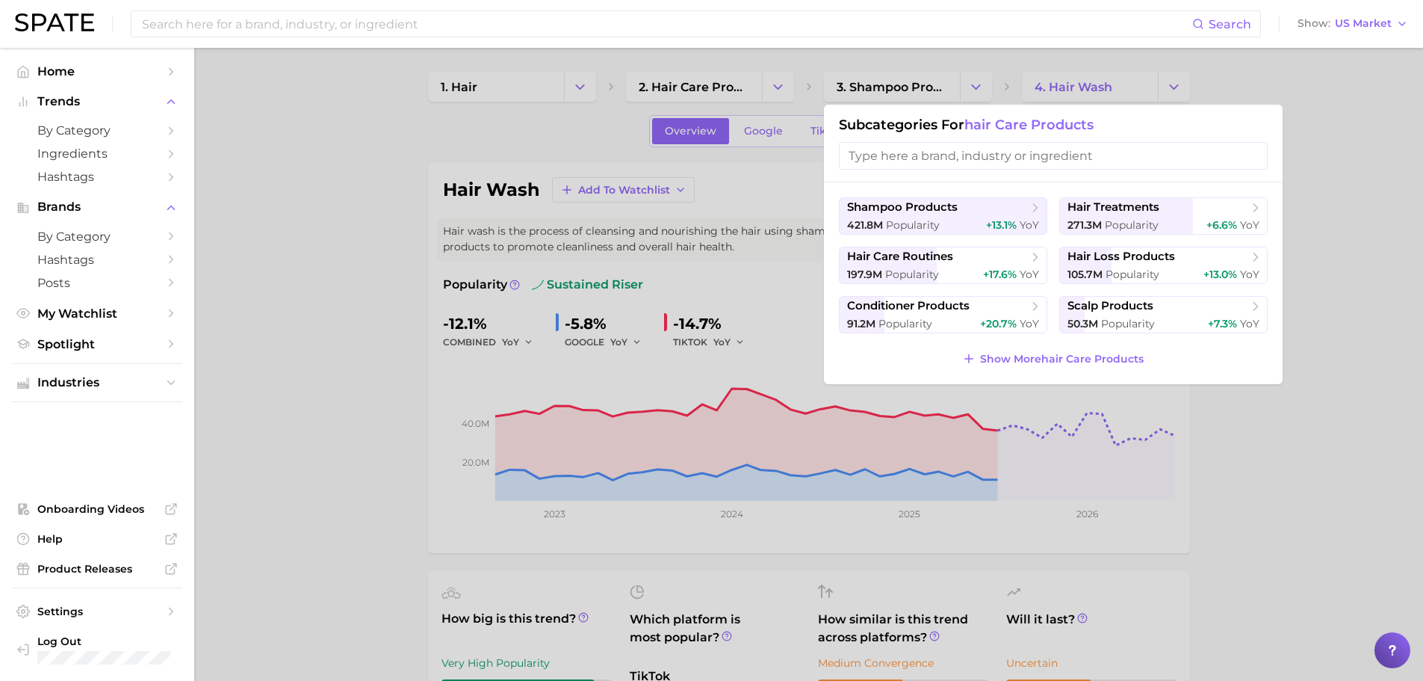
click at [1370, 116] on div at bounding box center [711, 340] width 1423 height 681
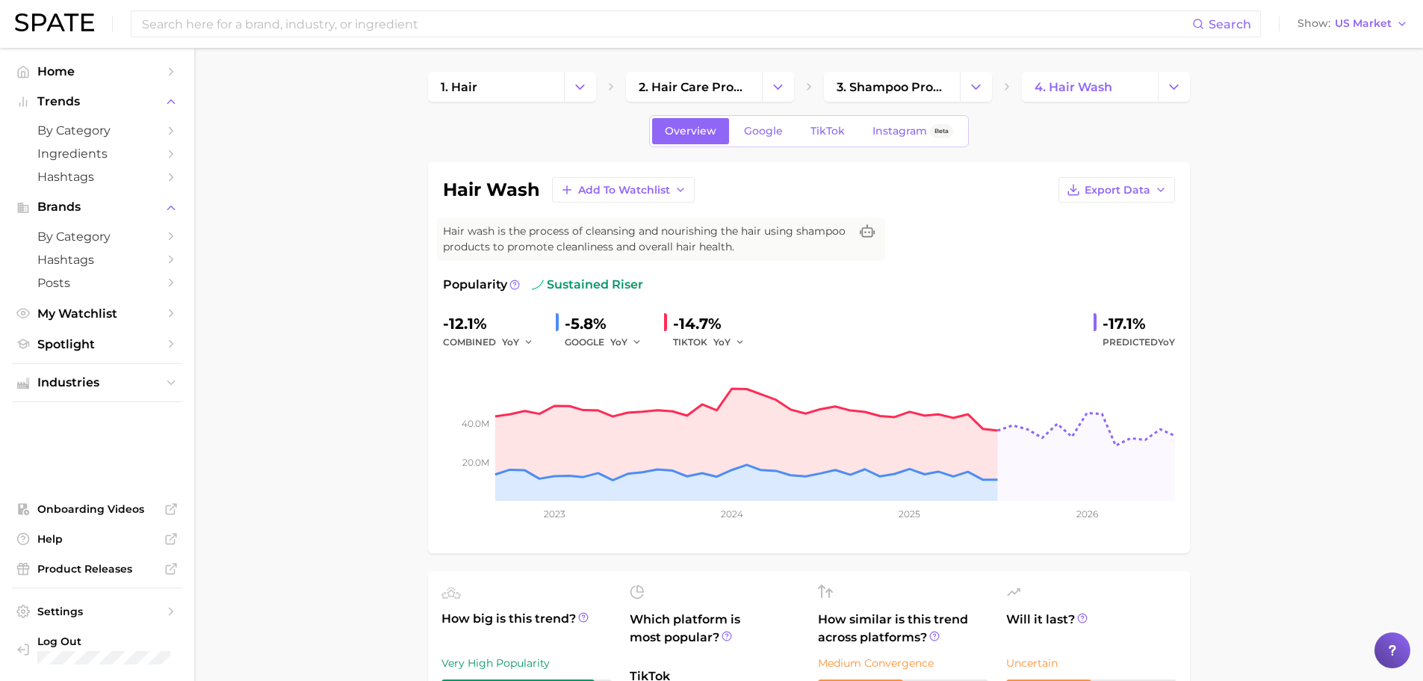
click at [33, 14] on img at bounding box center [54, 22] width 79 height 18
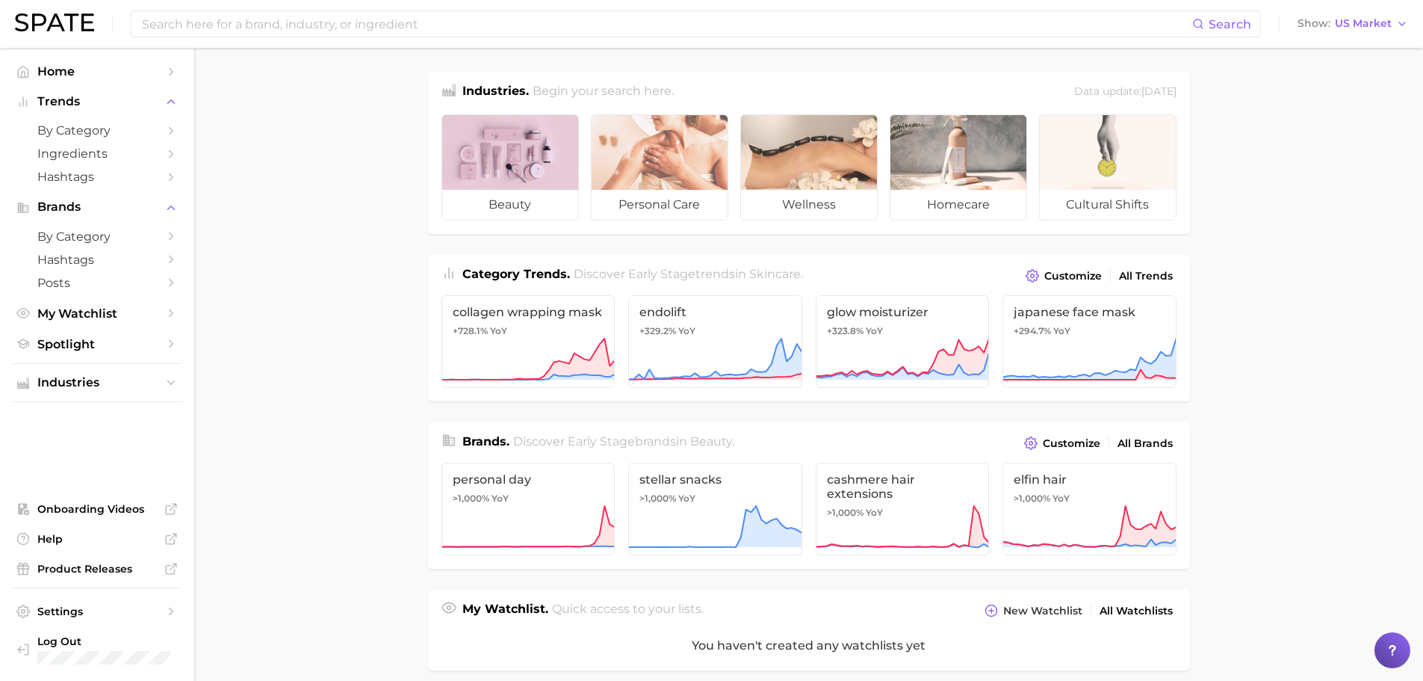
click at [530, 163] on div at bounding box center [510, 152] width 136 height 75
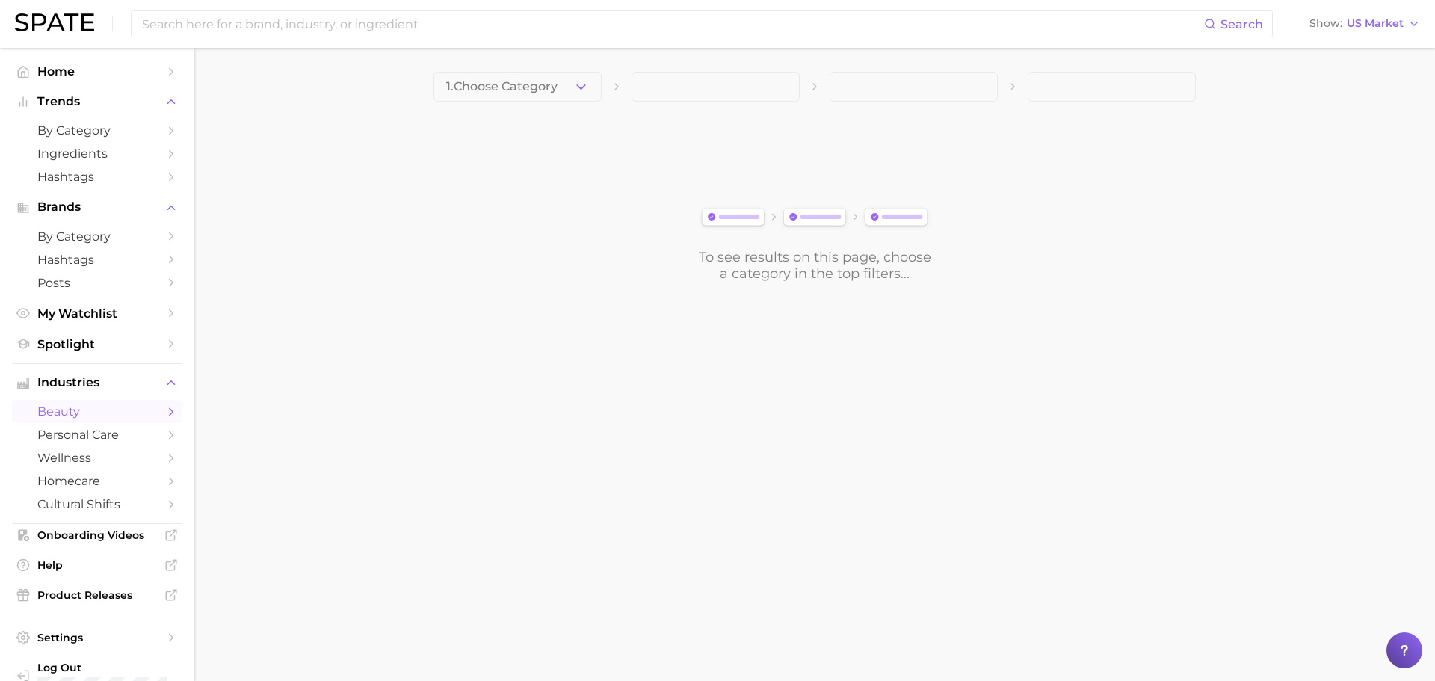
click at [557, 90] on span "1. Choose Category" at bounding box center [501, 86] width 111 height 13
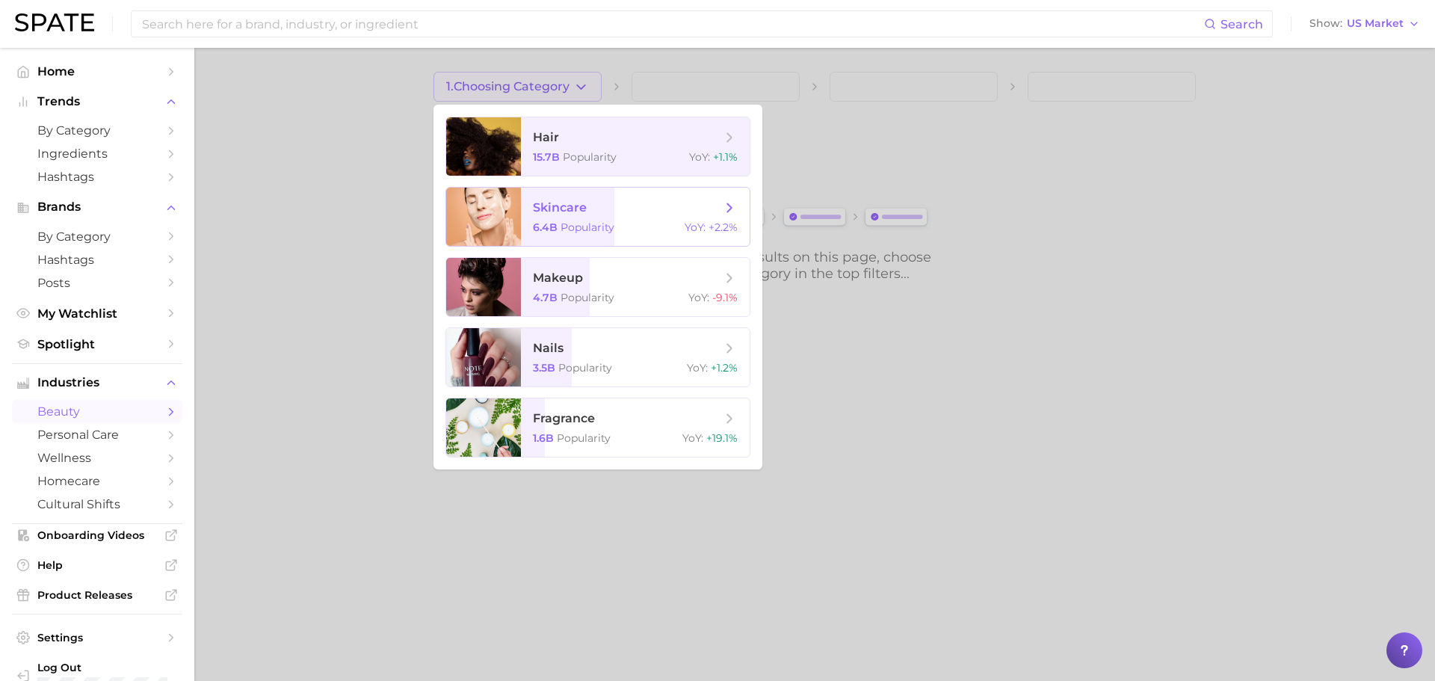
click at [717, 224] on span "+2.2%" at bounding box center [722, 226] width 29 height 13
